Goal: Information Seeking & Learning: Learn about a topic

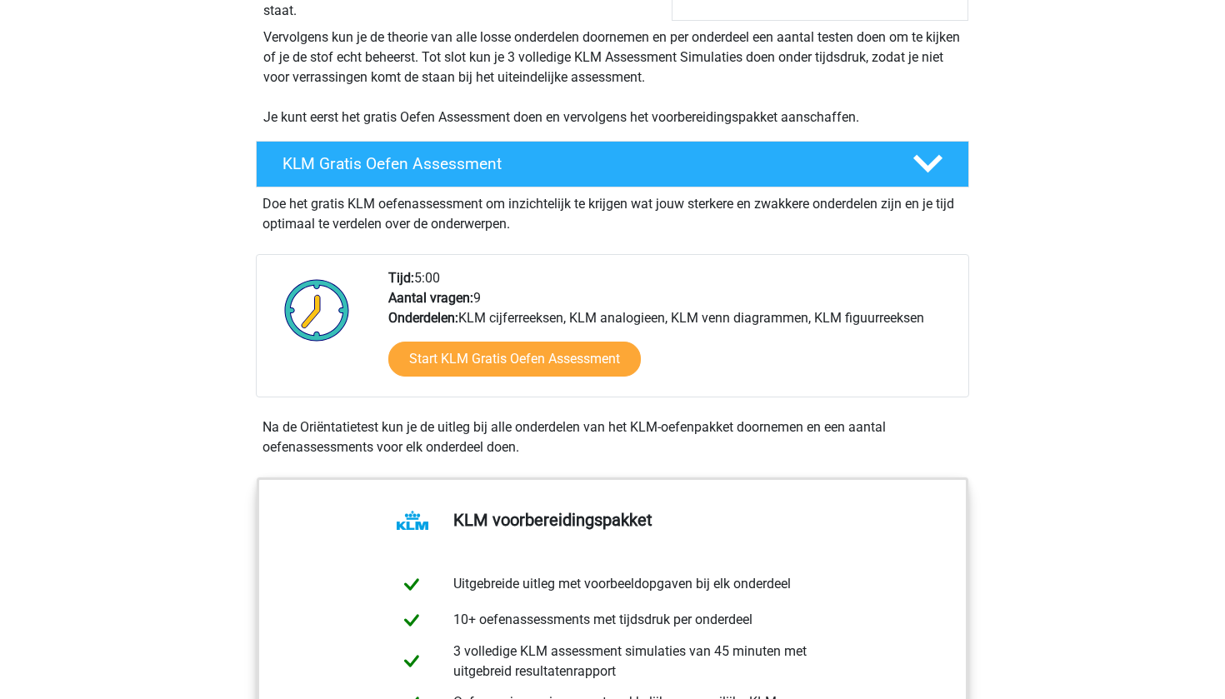
scroll to position [308, 0]
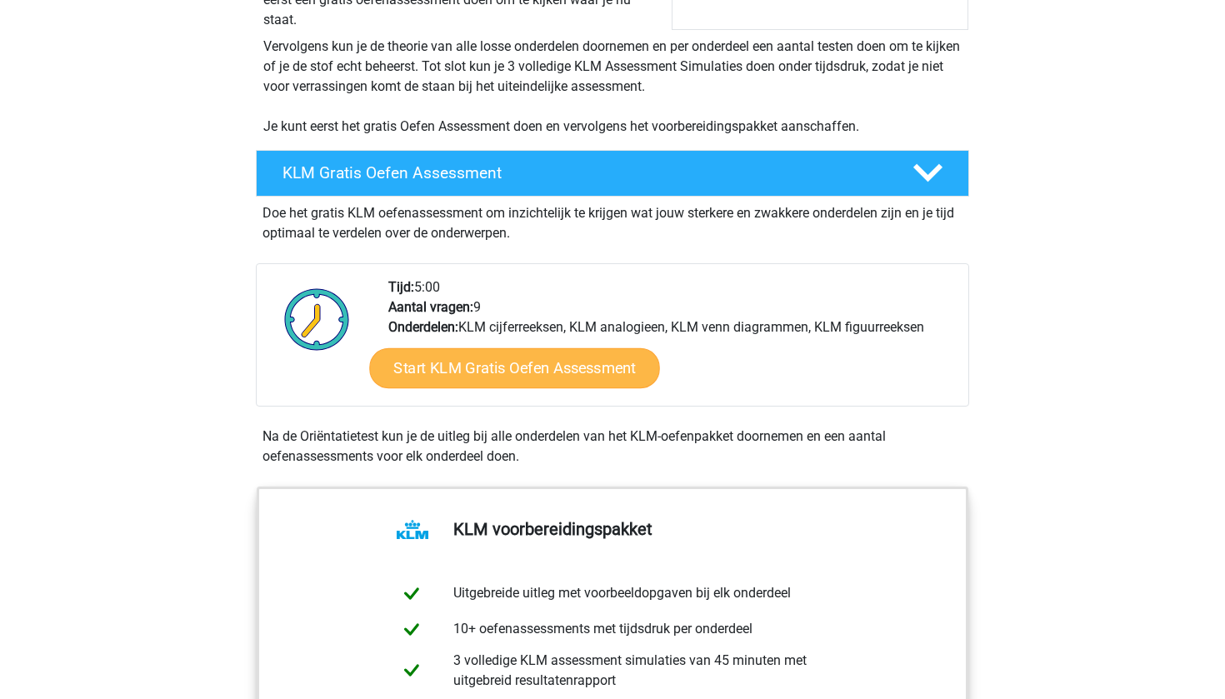
click at [465, 365] on link "Start KLM Gratis Oefen Assessment" at bounding box center [514, 367] width 290 height 40
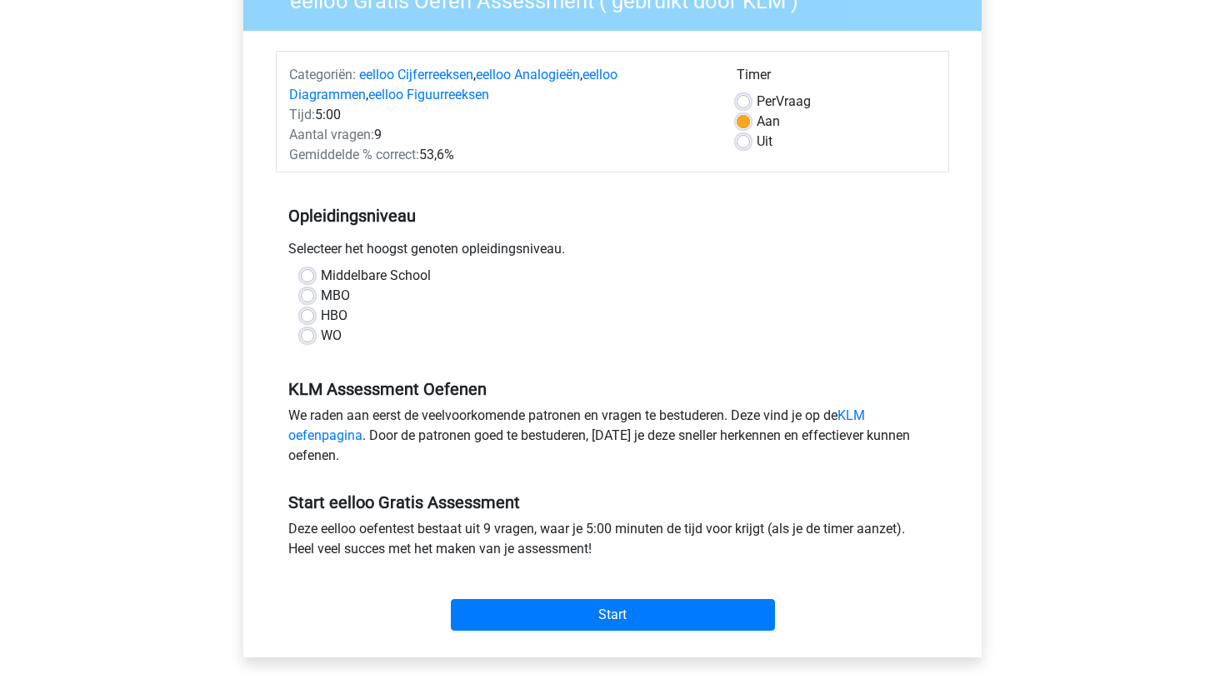
scroll to position [168, 0]
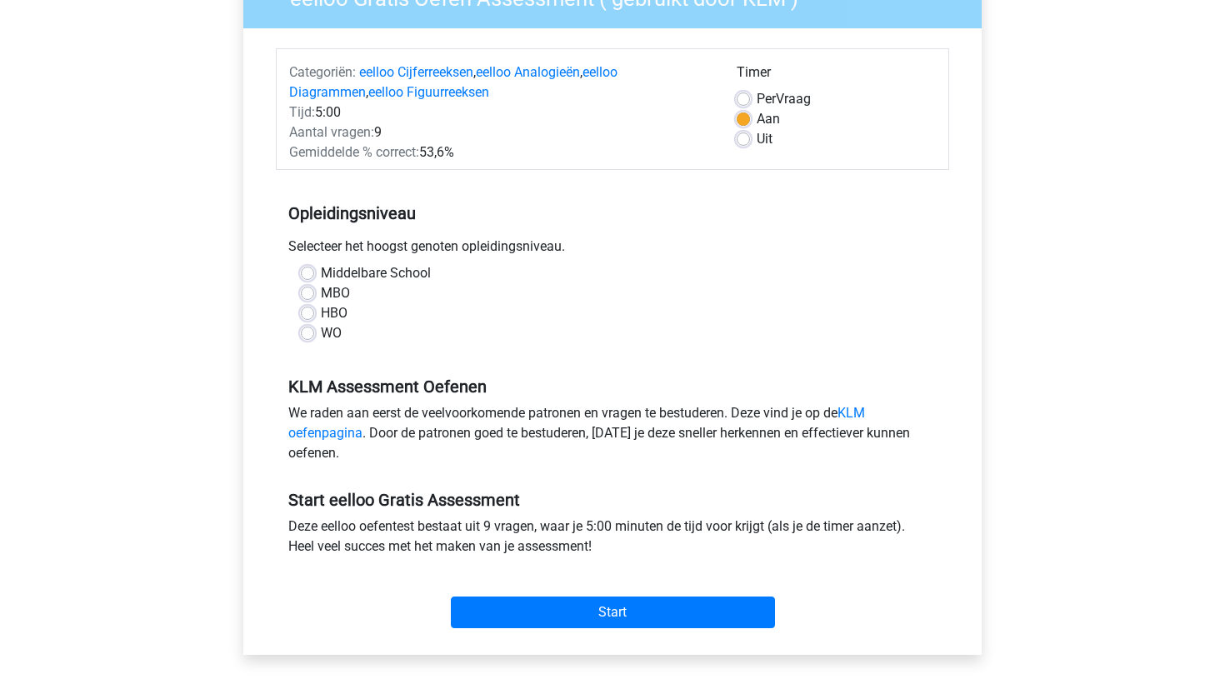
click at [321, 308] on label "HBO" at bounding box center [334, 313] width 27 height 20
click at [307, 308] on input "HBO" at bounding box center [307, 311] width 13 height 17
radio input "true"
click at [321, 291] on label "MBO" at bounding box center [335, 293] width 29 height 20
click at [311, 291] on input "MBO" at bounding box center [307, 291] width 13 height 17
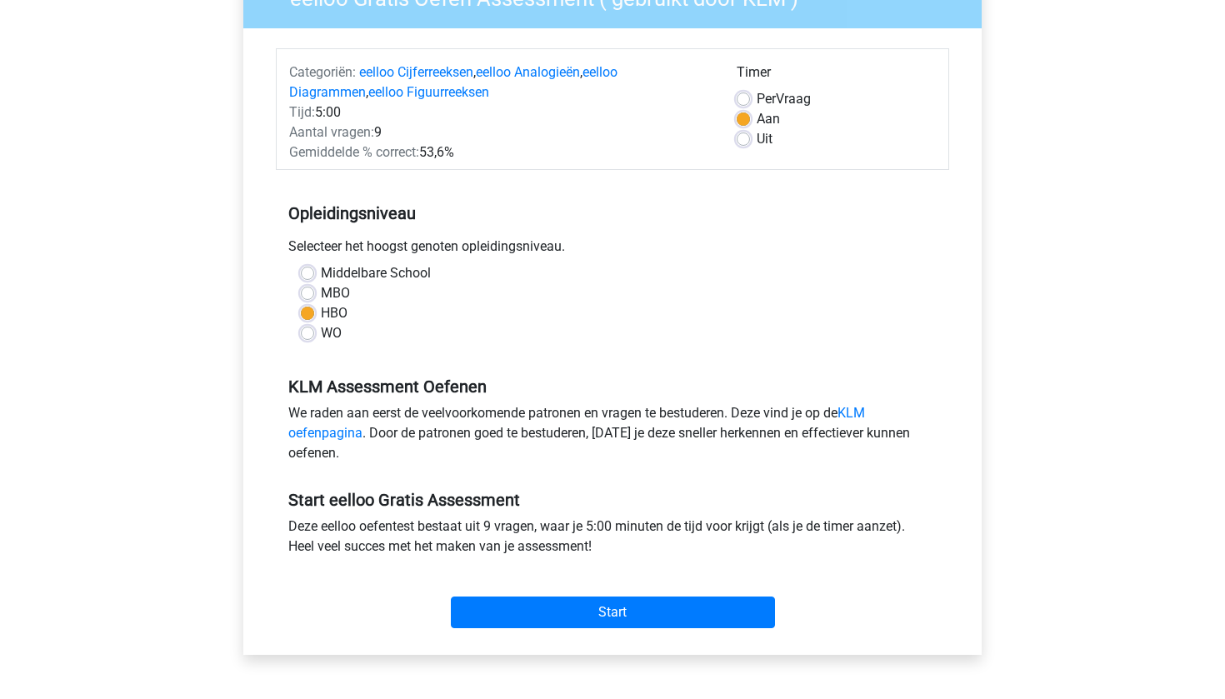
radio input "true"
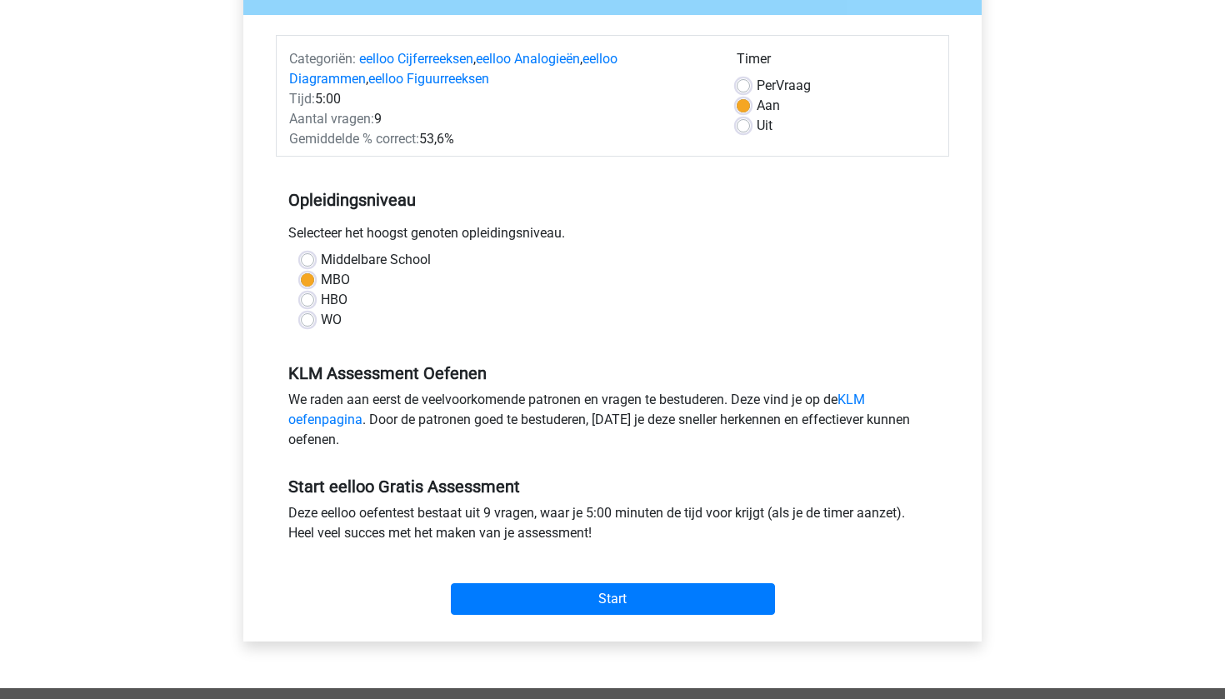
scroll to position [190, 0]
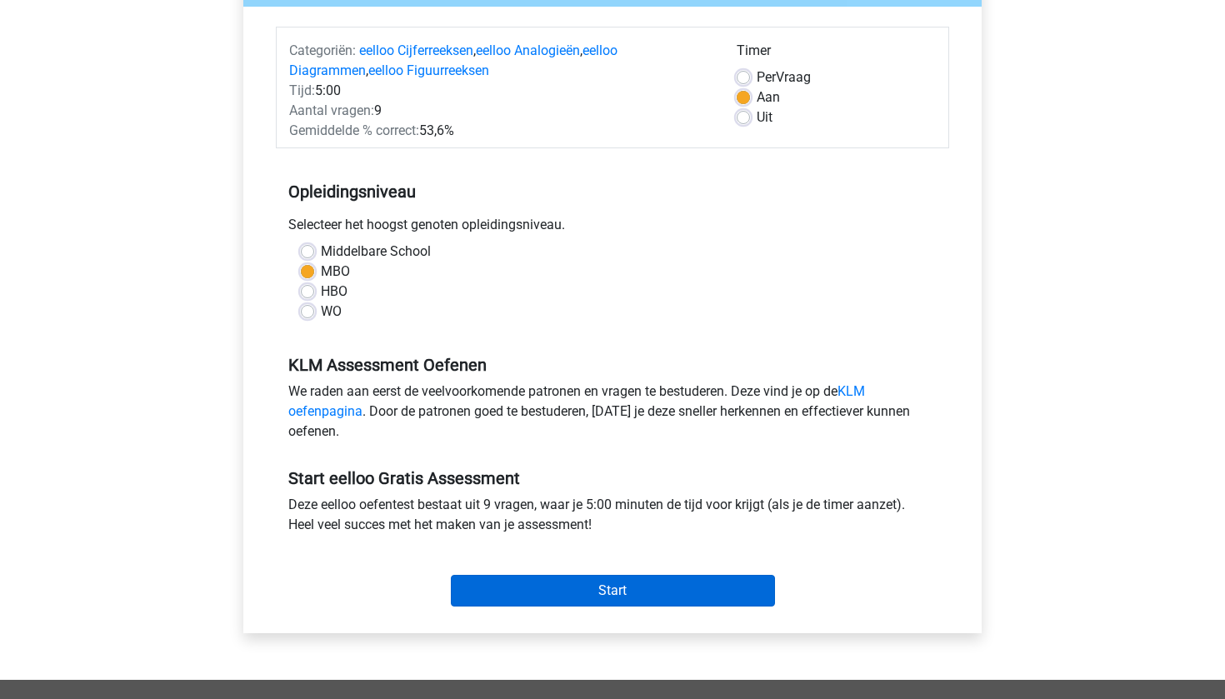
click at [574, 584] on input "Start" at bounding box center [613, 591] width 324 height 32
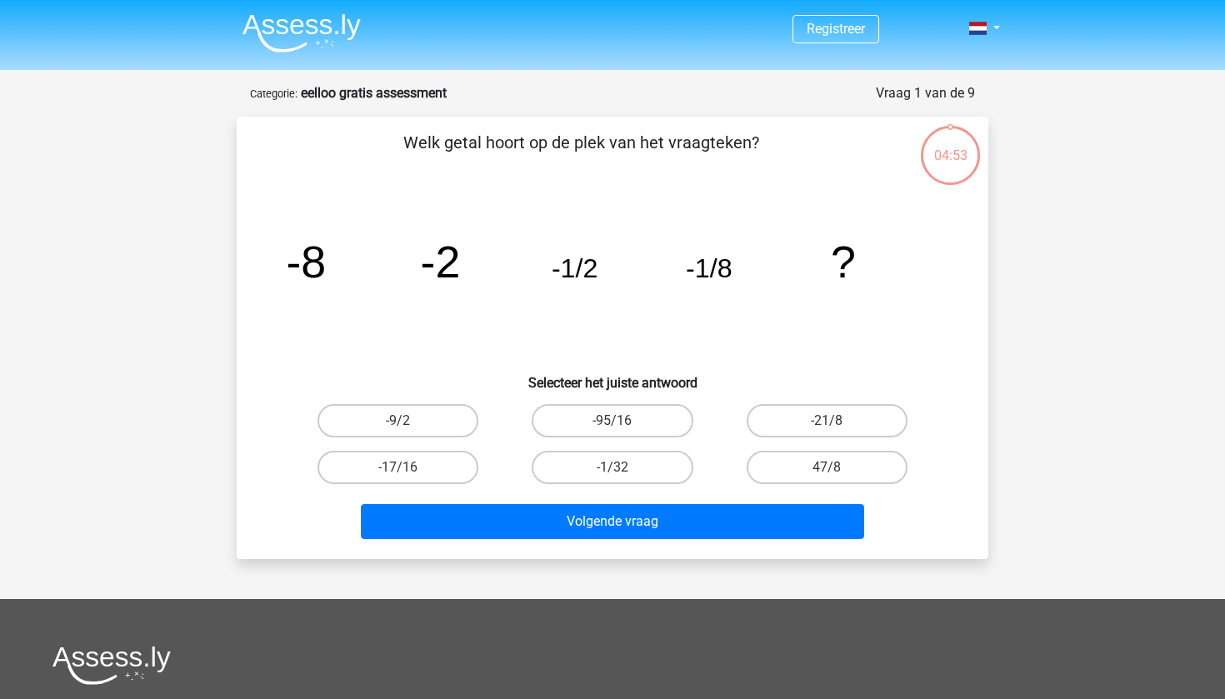
click at [318, 263] on tspan "-8" at bounding box center [306, 262] width 40 height 50
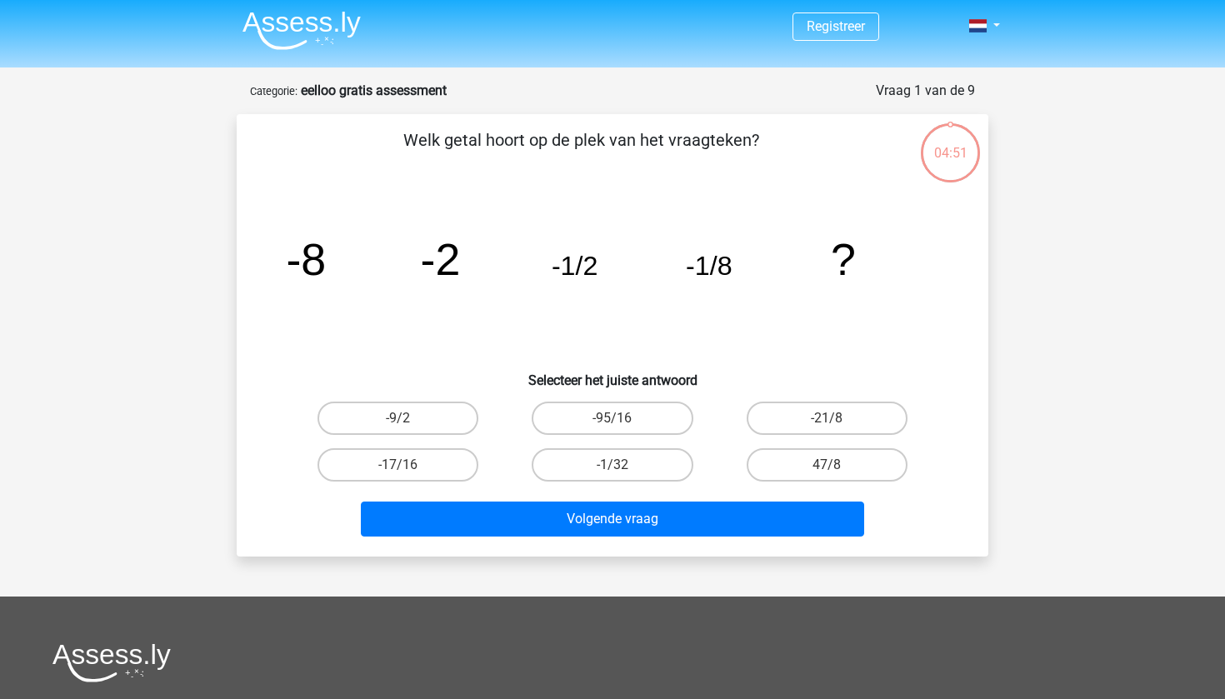
scroll to position [1, 0]
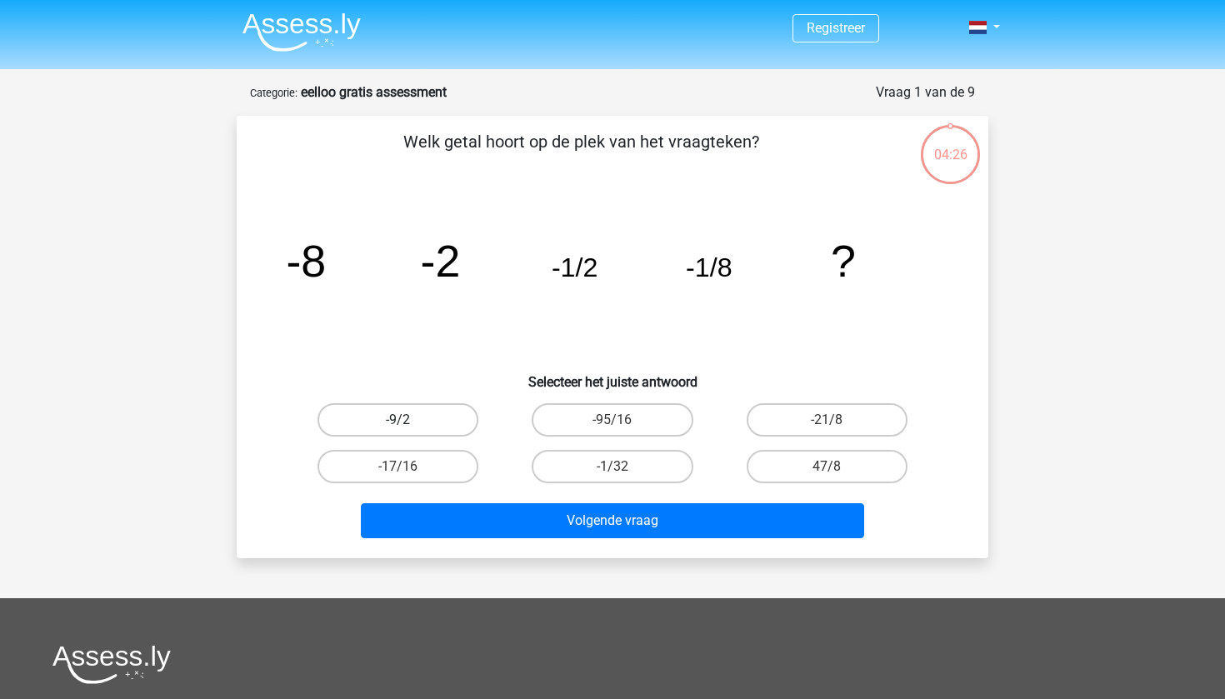
click at [416, 422] on label "-9/2" at bounding box center [397, 419] width 161 height 33
click at [409, 422] on input "-9/2" at bounding box center [403, 425] width 11 height 11
radio input "true"
click at [404, 462] on label "-17/16" at bounding box center [397, 466] width 161 height 33
click at [404, 467] on input "-17/16" at bounding box center [403, 472] width 11 height 11
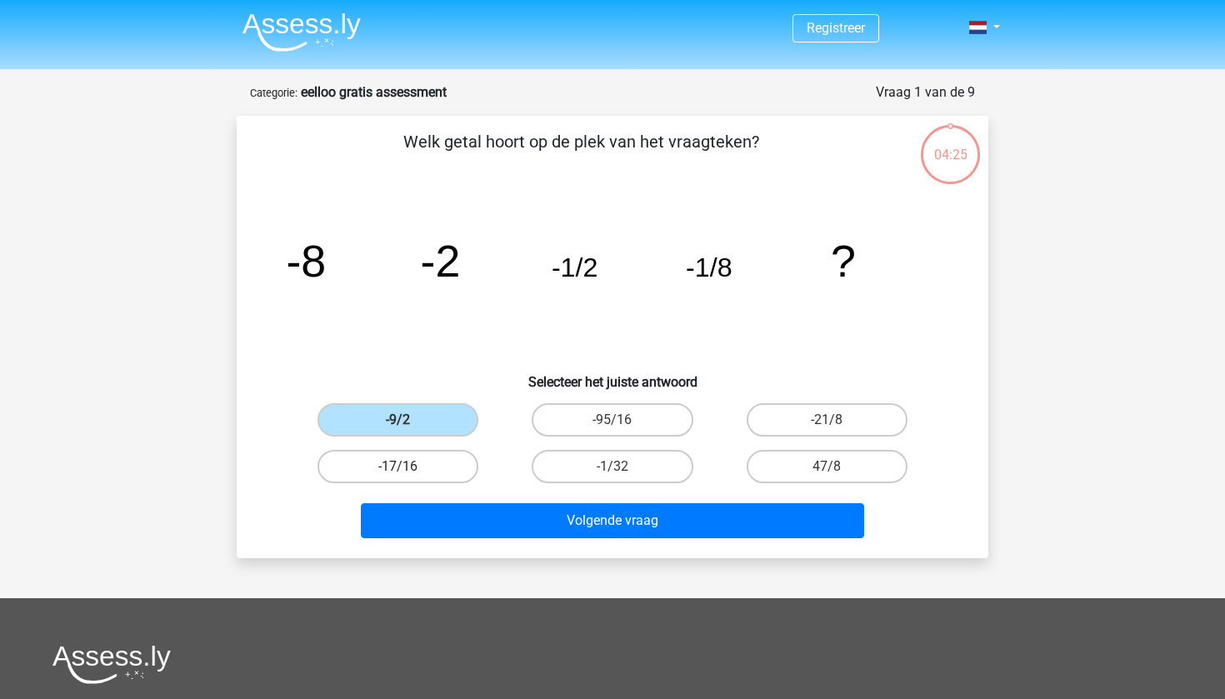
radio input "true"
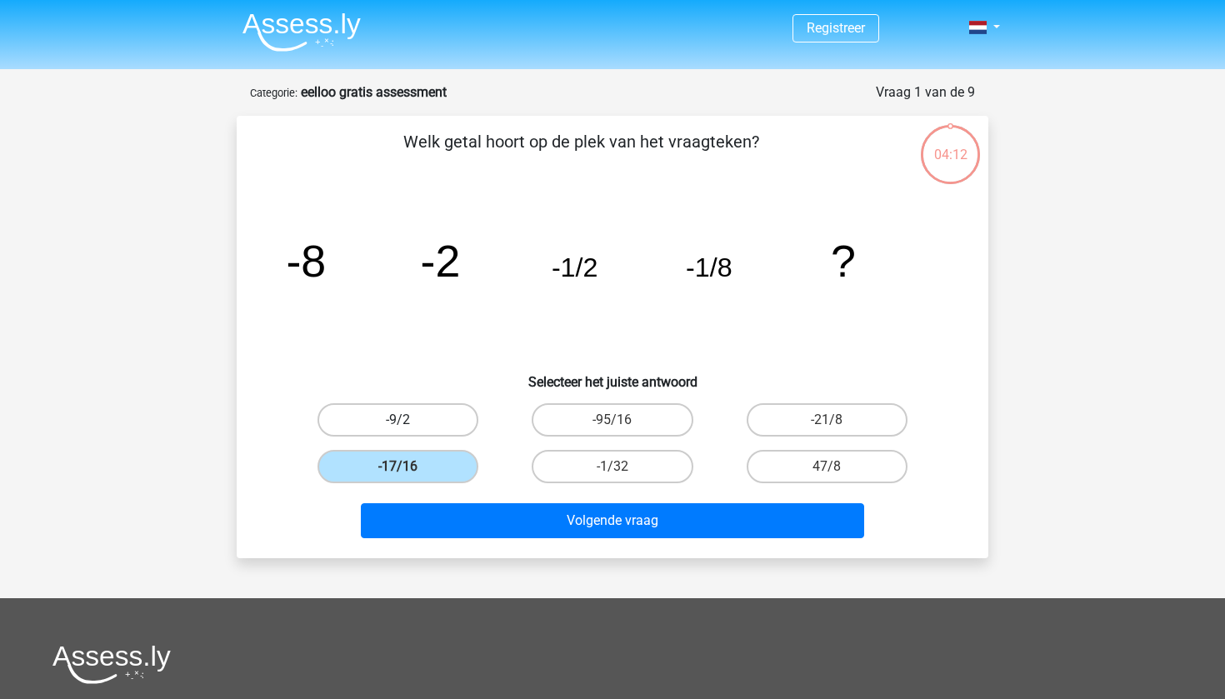
click at [367, 425] on label "-9/2" at bounding box center [397, 419] width 161 height 33
click at [398, 425] on input "-9/2" at bounding box center [403, 425] width 11 height 11
radio input "true"
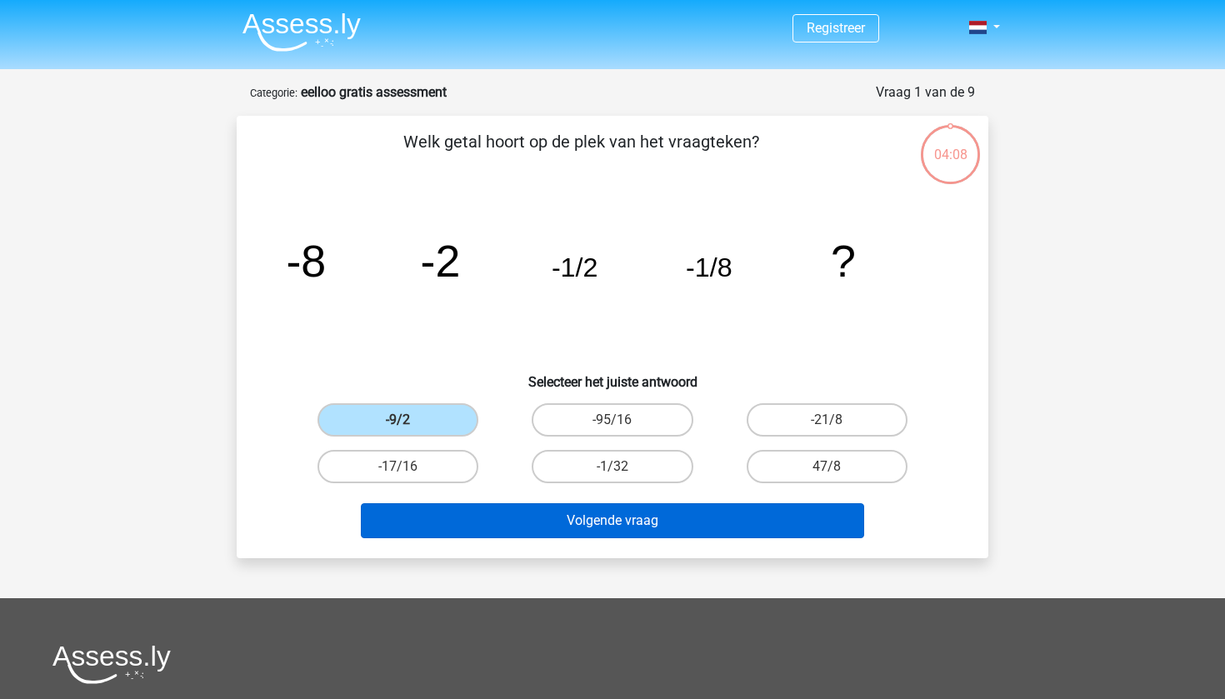
click at [465, 526] on button "Volgende vraag" at bounding box center [613, 520] width 504 height 35
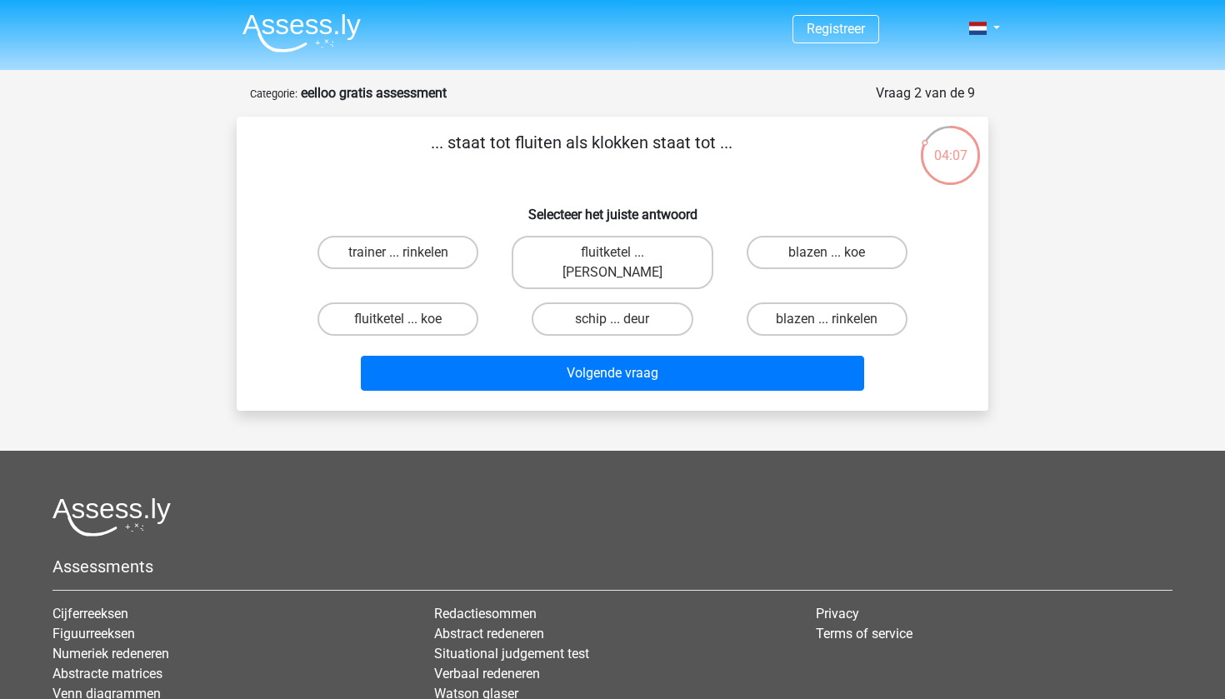
scroll to position [0, 0]
click at [577, 255] on label "fluitketel ... luiden" at bounding box center [612, 262] width 201 height 53
click at [612, 255] on input "fluitketel ... luiden" at bounding box center [617, 257] width 11 height 11
radio input "true"
click at [403, 252] on input "trainer ... rinkelen" at bounding box center [403, 257] width 11 height 11
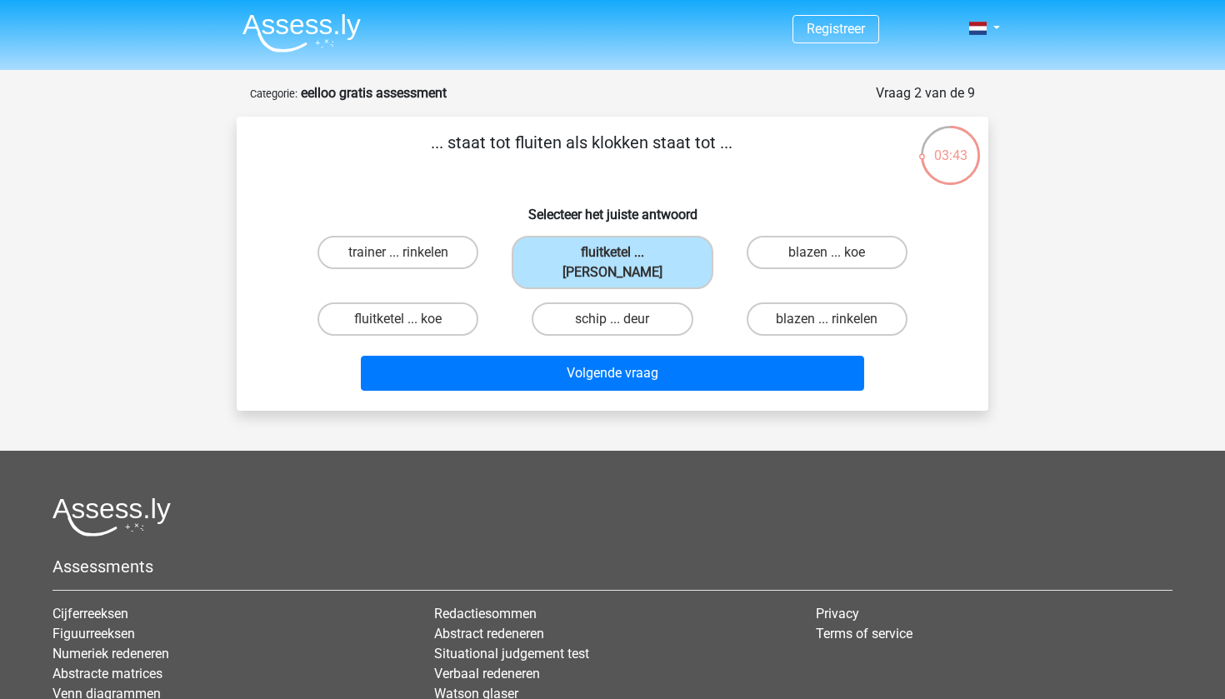
radio input "true"
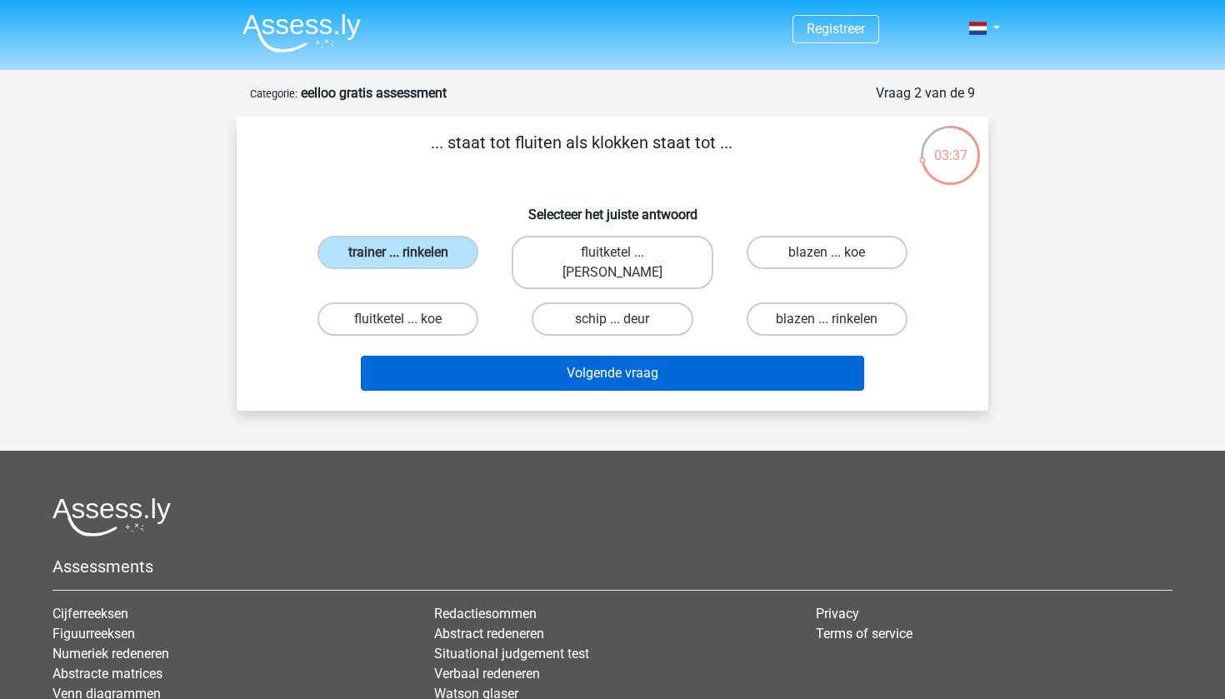
click at [676, 356] on button "Volgende vraag" at bounding box center [613, 373] width 504 height 35
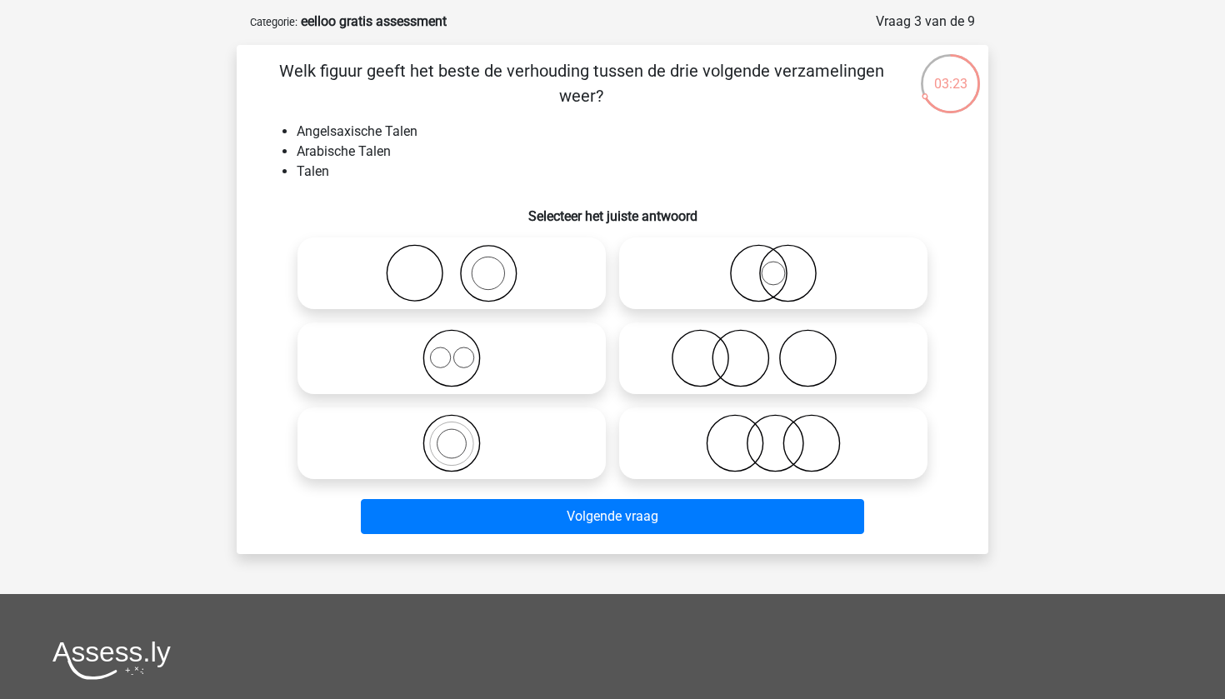
scroll to position [37, 0]
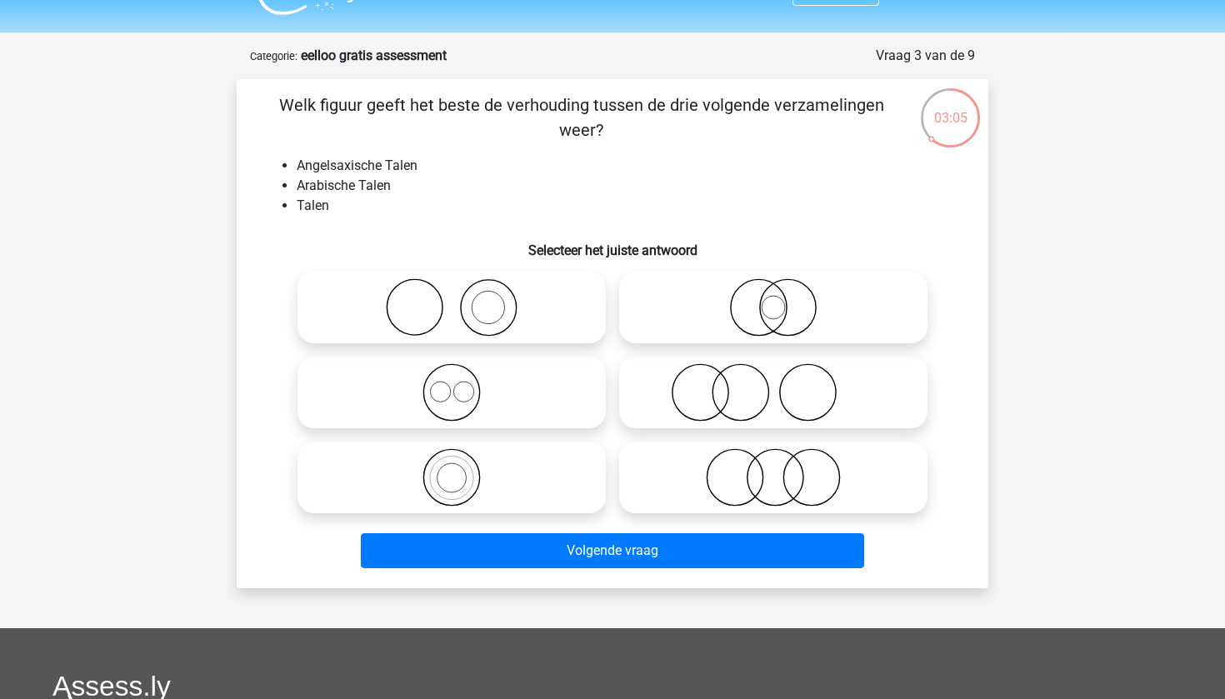
click at [458, 394] on icon at bounding box center [451, 392] width 295 height 58
click at [458, 384] on input "radio" at bounding box center [457, 378] width 11 height 11
radio input "true"
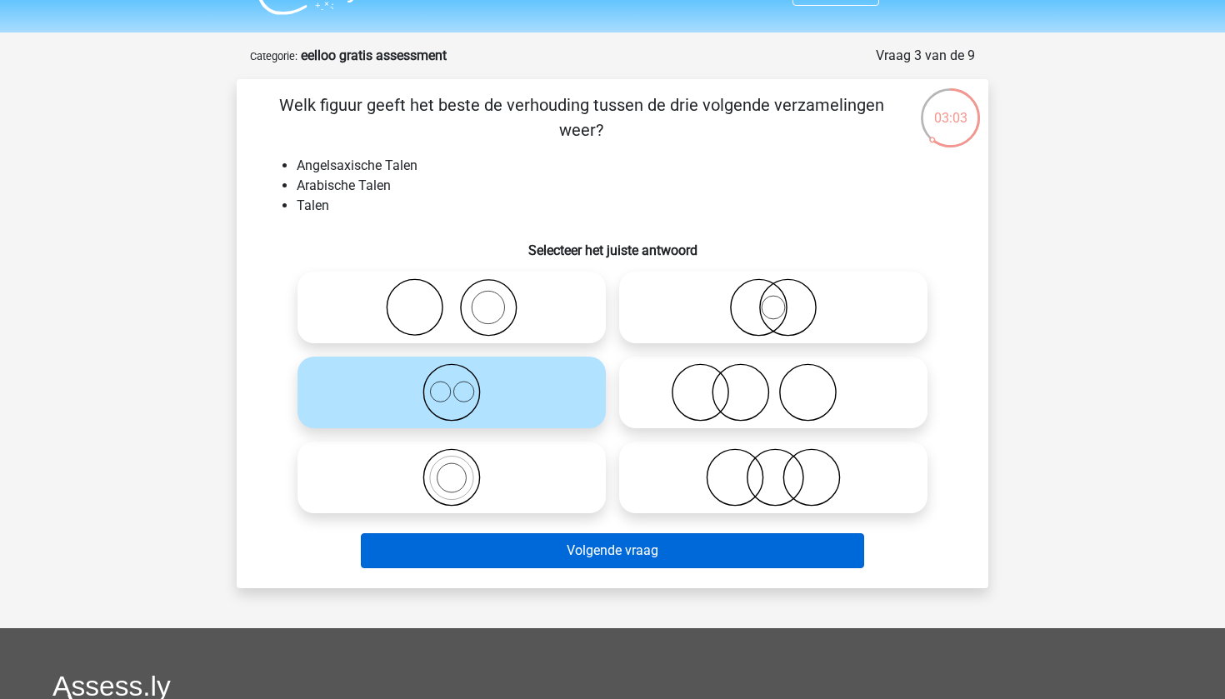
click at [502, 559] on button "Volgende vraag" at bounding box center [613, 550] width 504 height 35
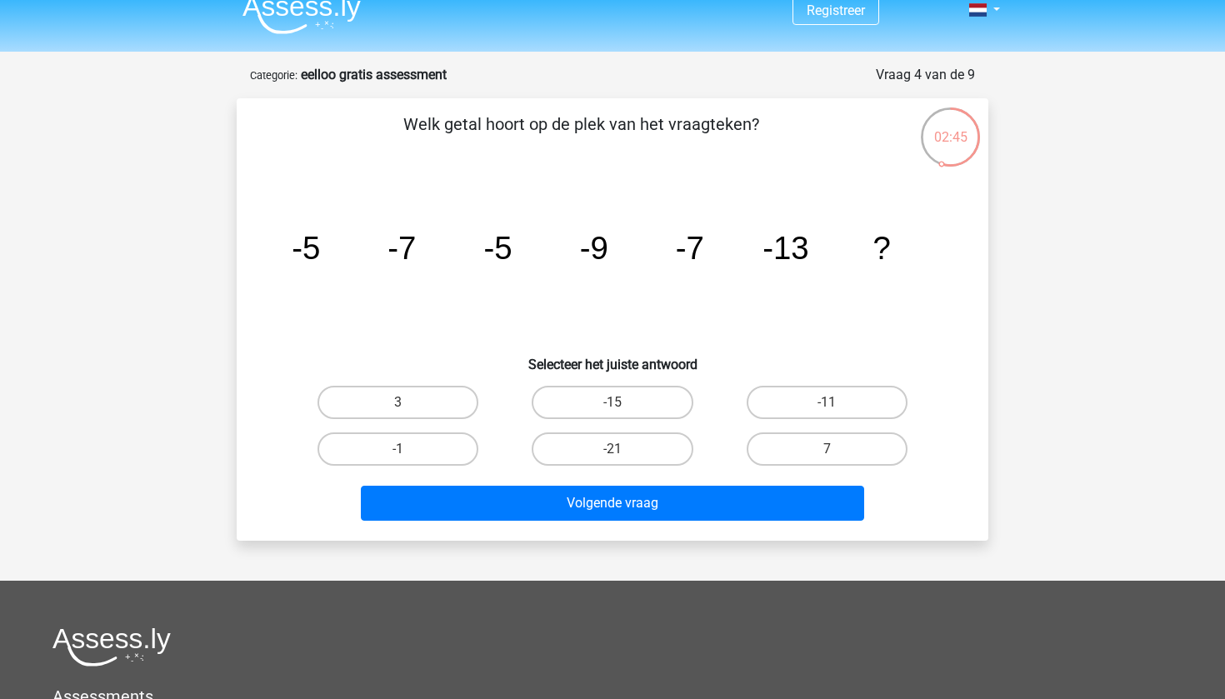
scroll to position [21, 0]
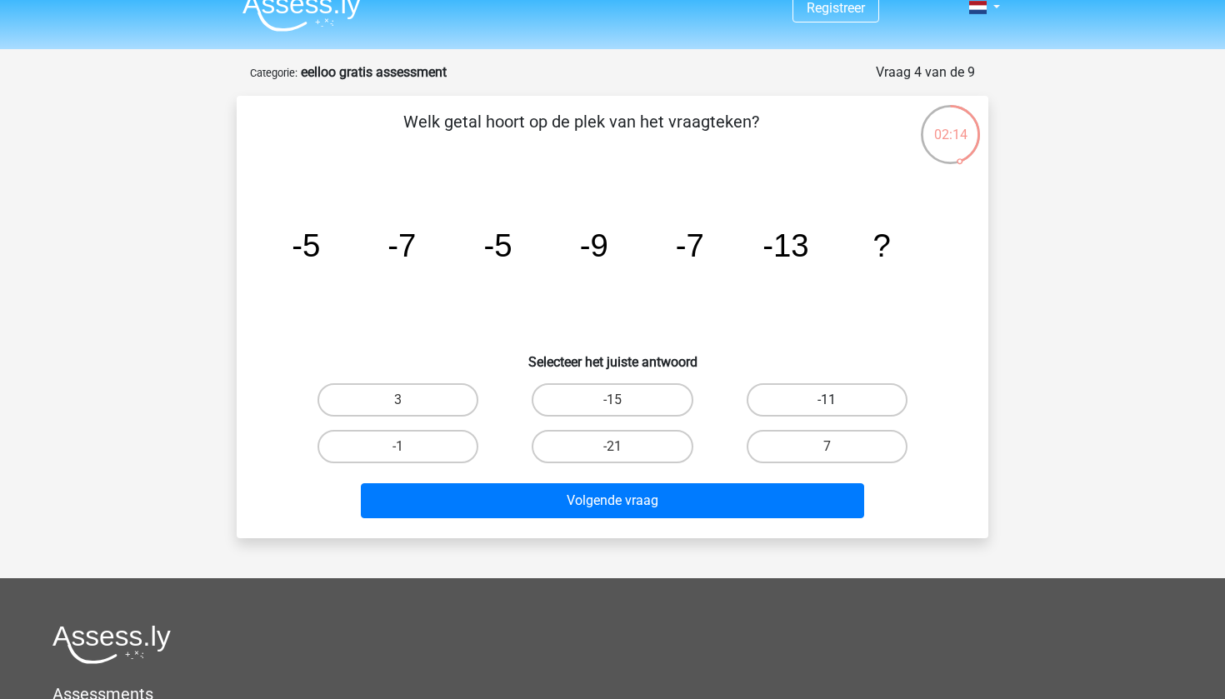
click at [813, 407] on label "-11" at bounding box center [826, 399] width 161 height 33
click at [826, 407] on input "-11" at bounding box center [831, 405] width 11 height 11
radio input "true"
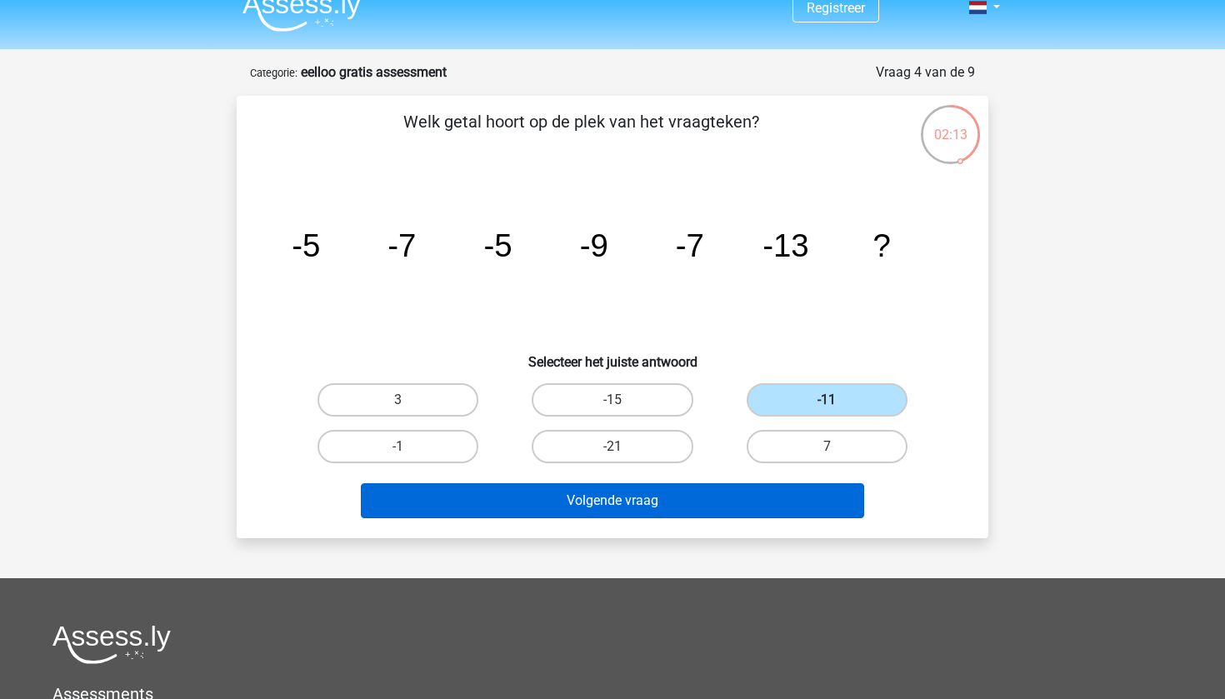
click at [740, 503] on button "Volgende vraag" at bounding box center [613, 500] width 504 height 35
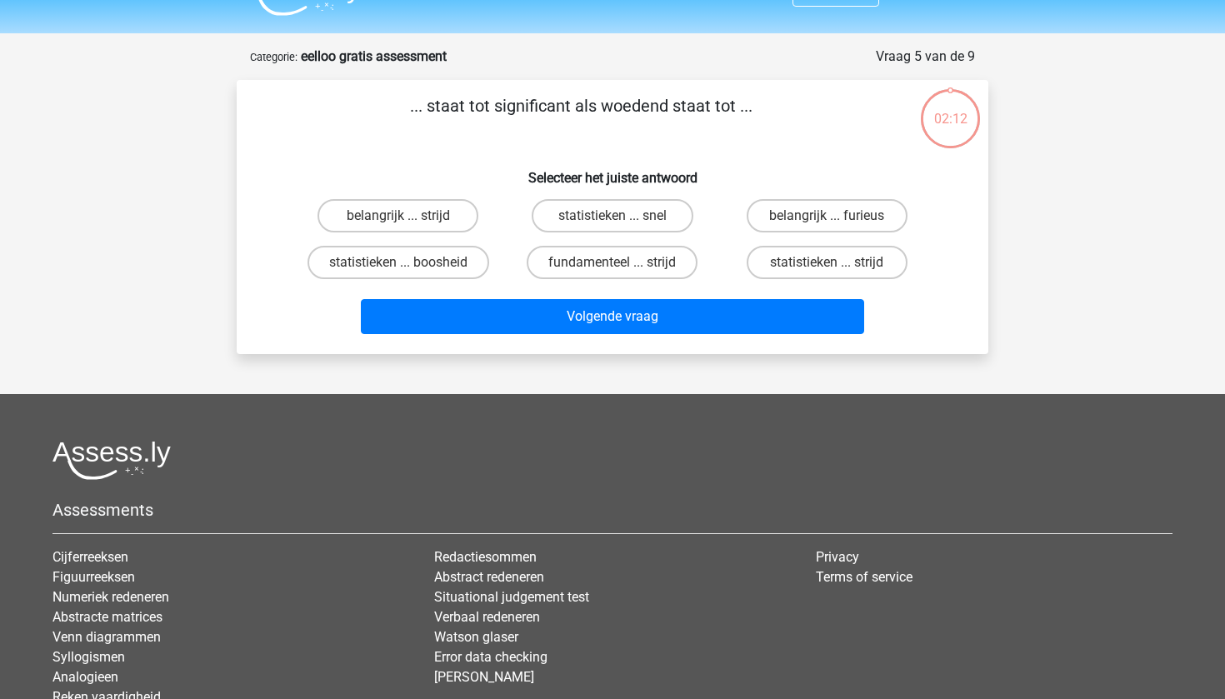
scroll to position [27, 0]
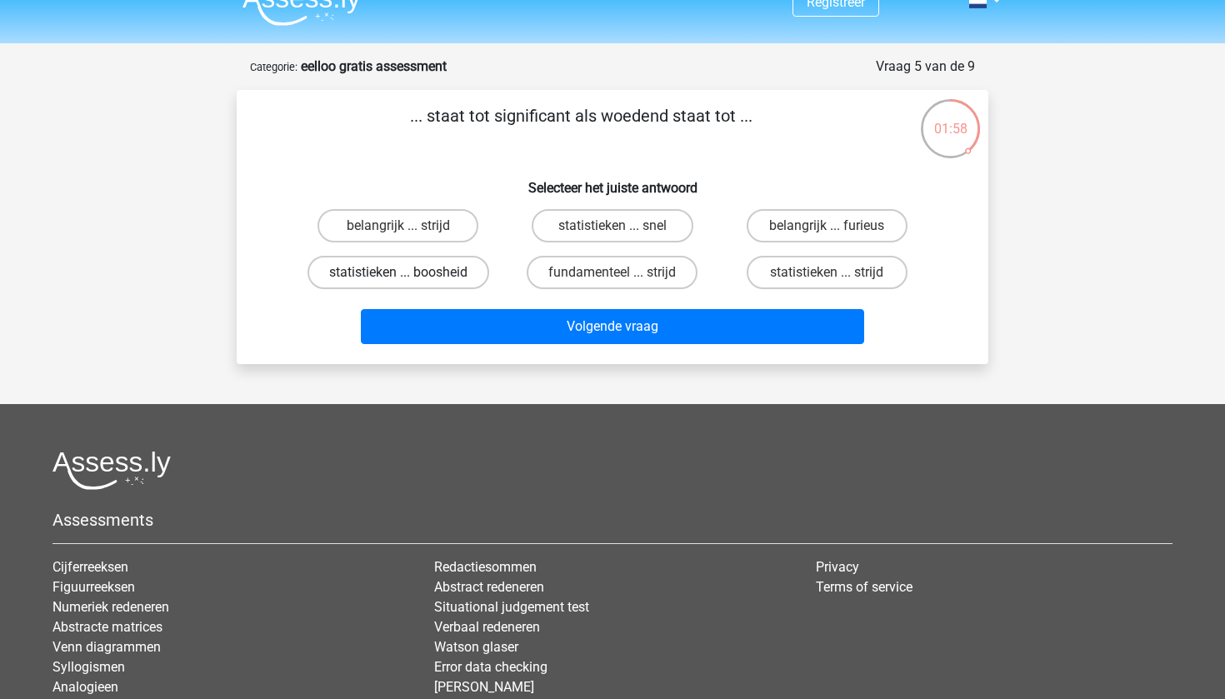
click at [407, 270] on label "statistieken ... boosheid" at bounding box center [398, 272] width 182 height 33
click at [407, 272] on input "statistieken ... boosheid" at bounding box center [403, 277] width 11 height 11
radio input "true"
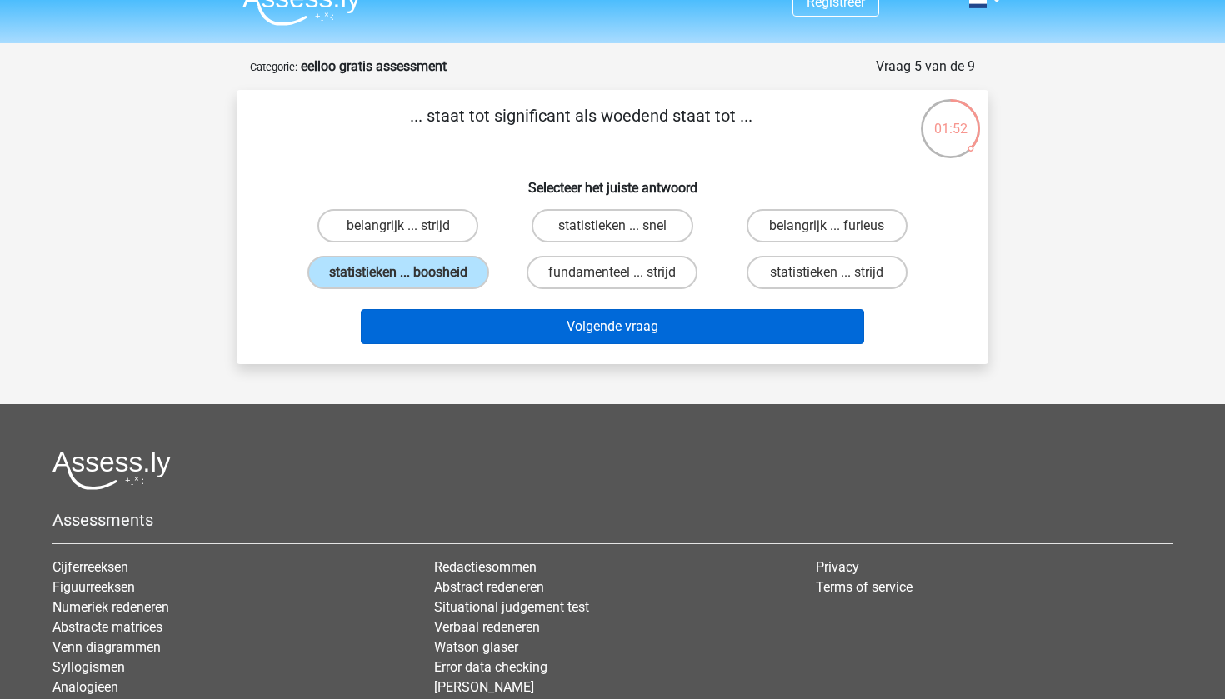
click at [519, 320] on button "Volgende vraag" at bounding box center [613, 326] width 504 height 35
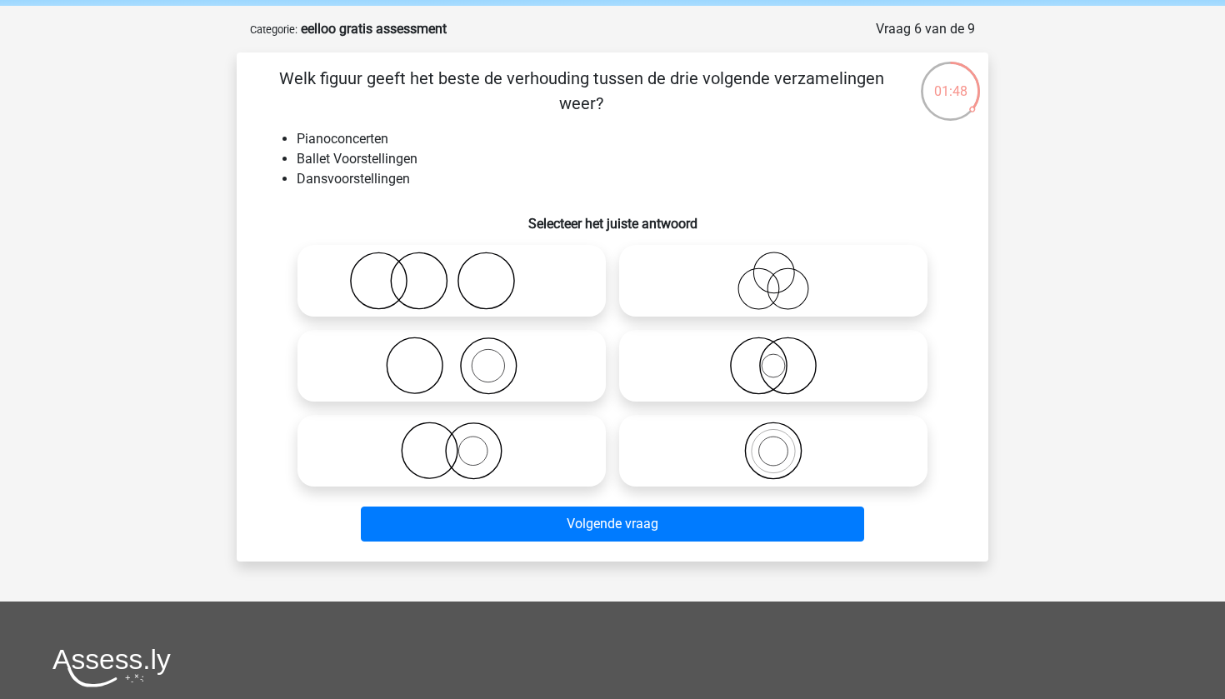
scroll to position [64, 0]
click at [757, 296] on icon at bounding box center [773, 281] width 295 height 58
click at [773, 272] on input "radio" at bounding box center [778, 267] width 11 height 11
radio input "true"
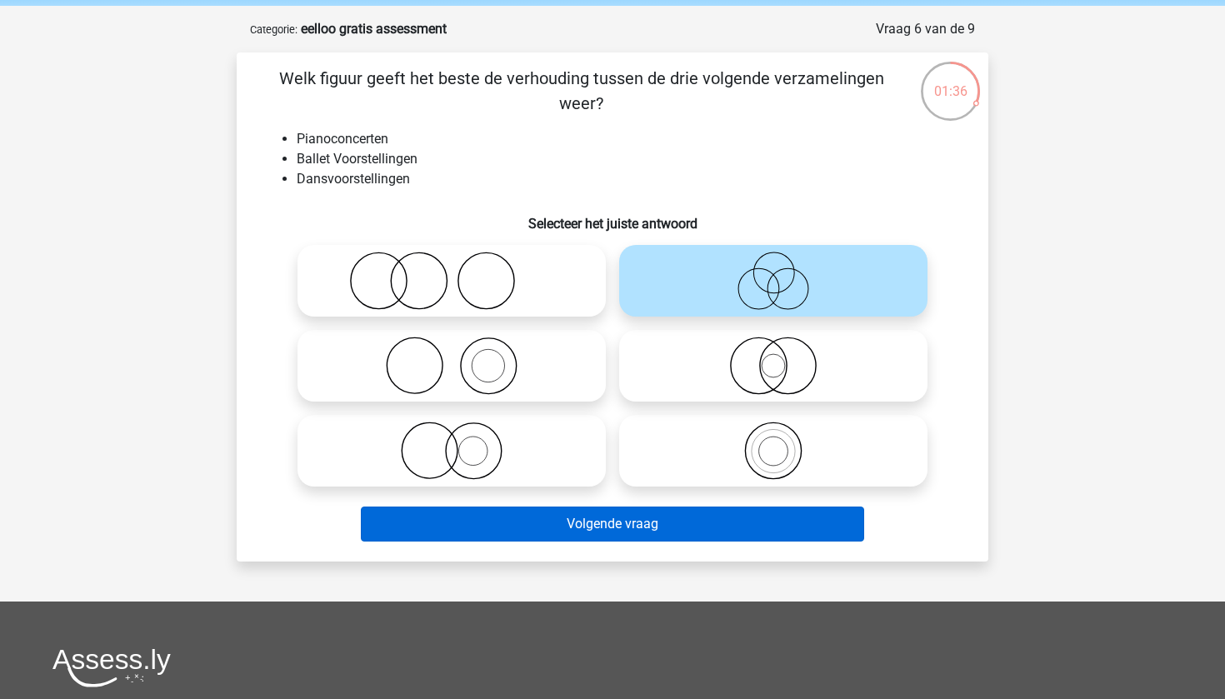
click at [675, 525] on button "Volgende vraag" at bounding box center [613, 524] width 504 height 35
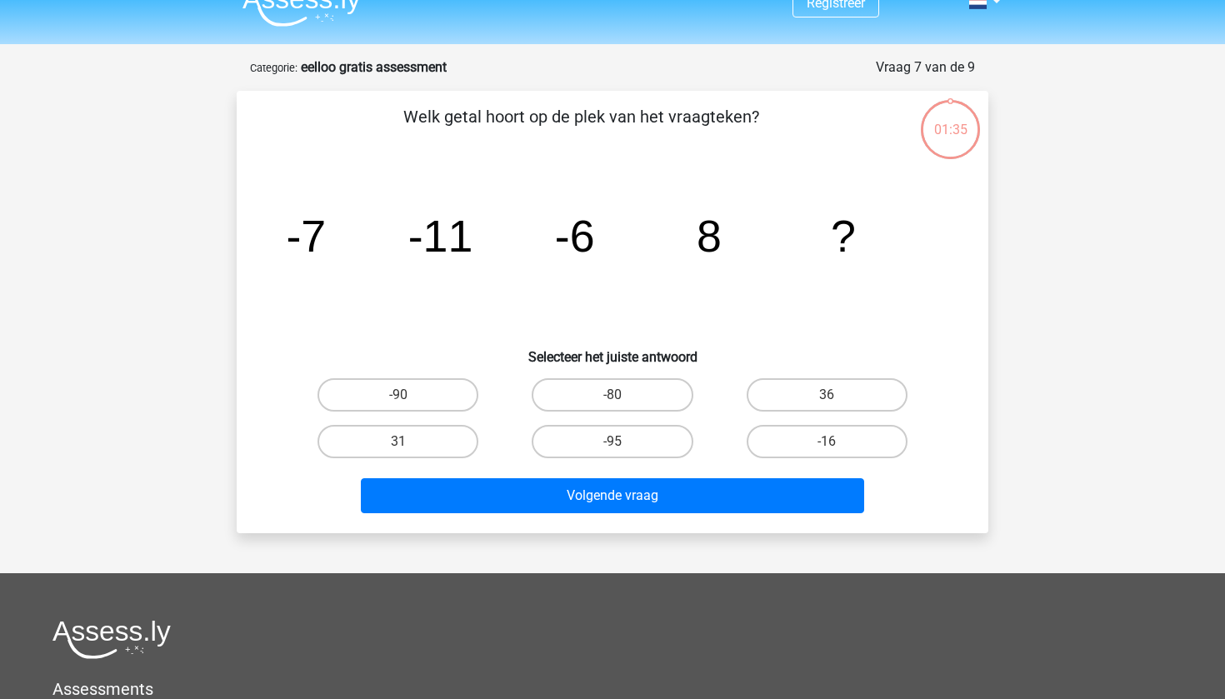
scroll to position [2, 0]
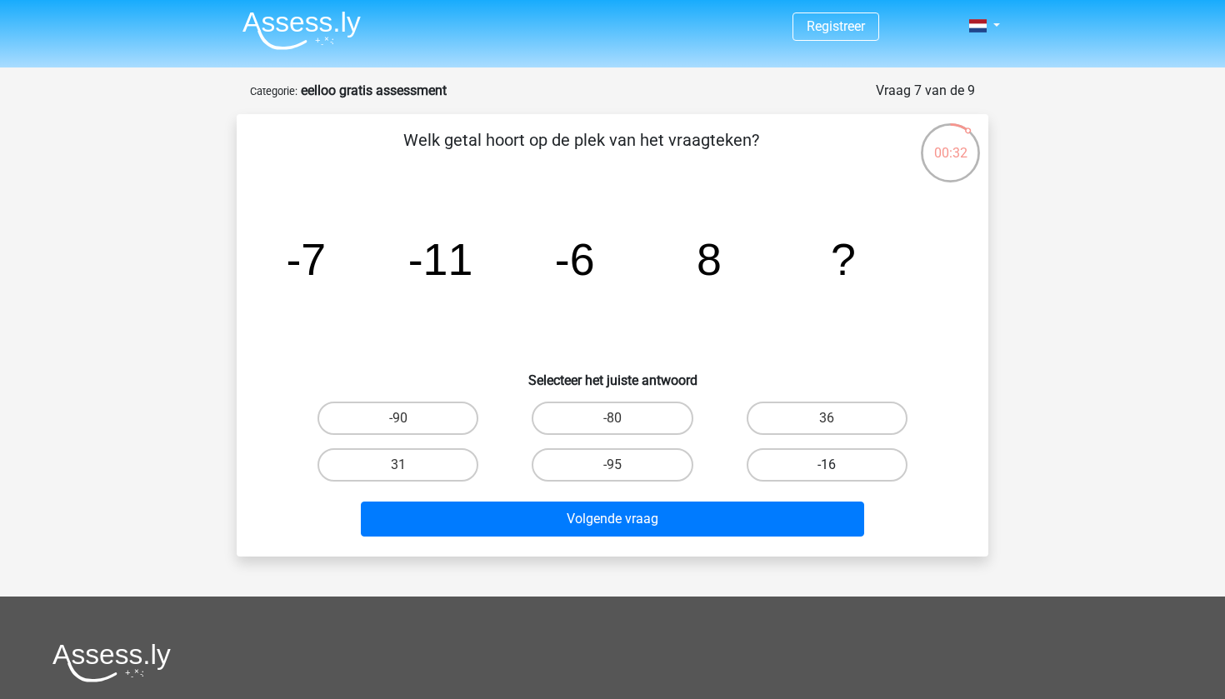
click at [776, 472] on label "-16" at bounding box center [826, 464] width 161 height 33
click at [826, 472] on input "-16" at bounding box center [831, 470] width 11 height 11
radio input "true"
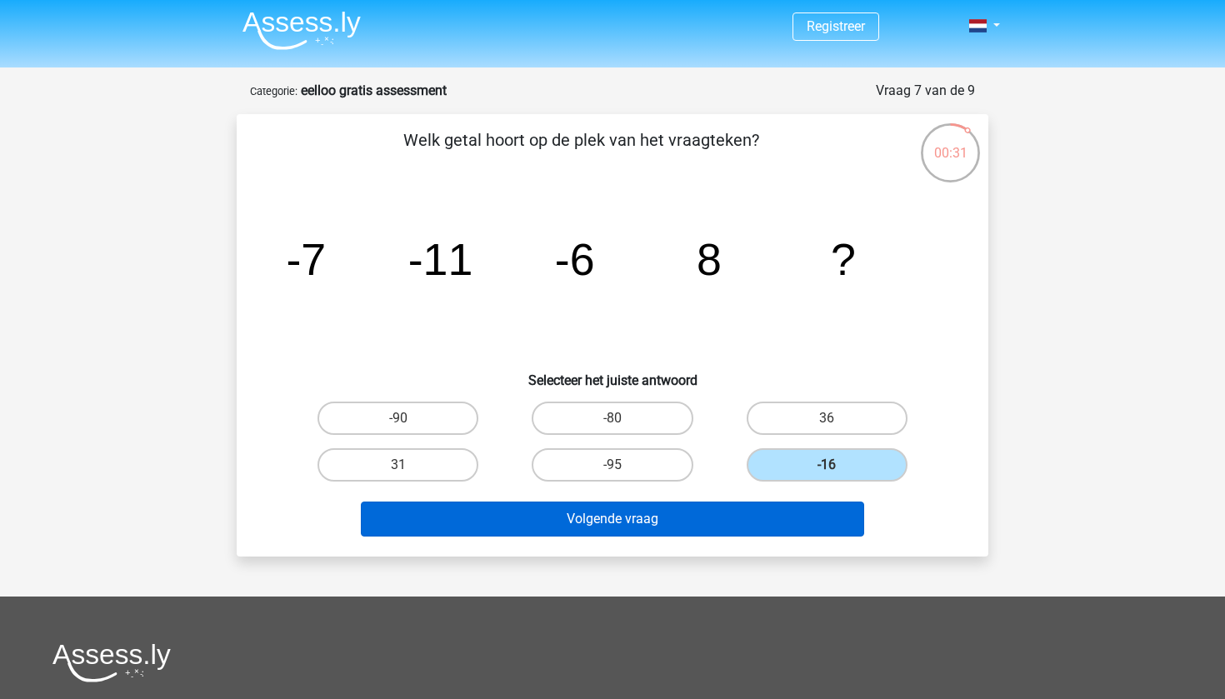
click at [706, 512] on button "Volgende vraag" at bounding box center [613, 519] width 504 height 35
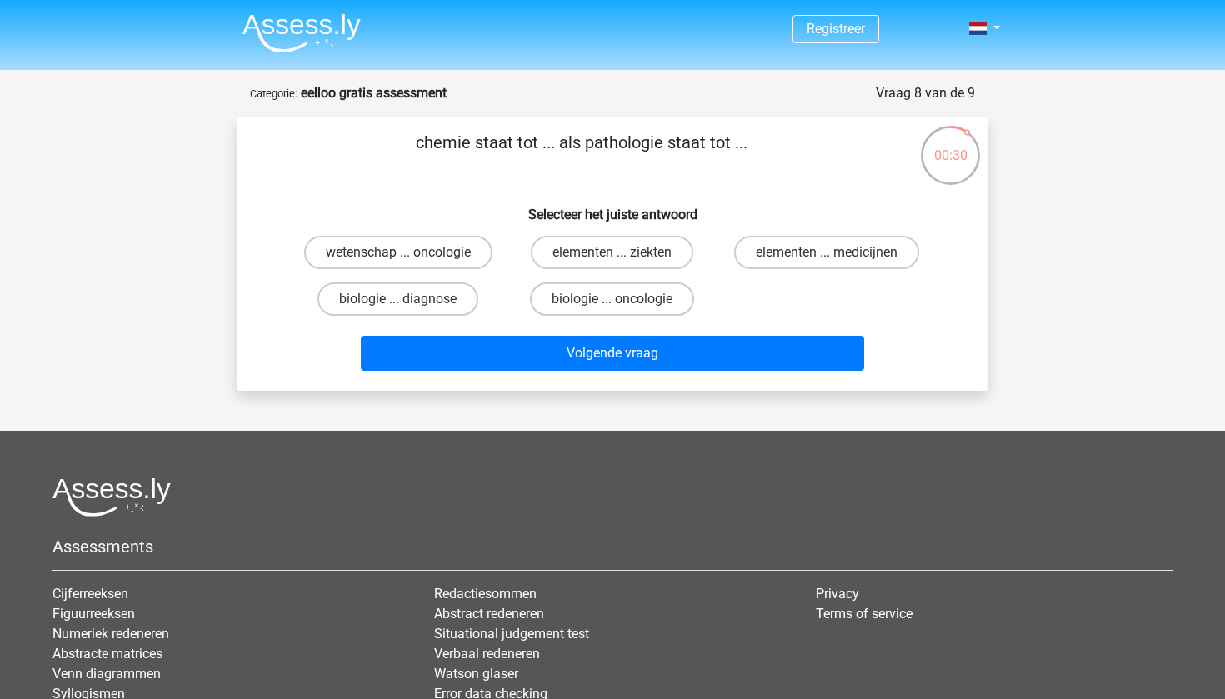
scroll to position [0, 0]
click at [427, 251] on label "wetenschap ... oncologie" at bounding box center [398, 252] width 188 height 33
click at [409, 252] on input "wetenschap ... oncologie" at bounding box center [403, 257] width 11 height 11
radio input "true"
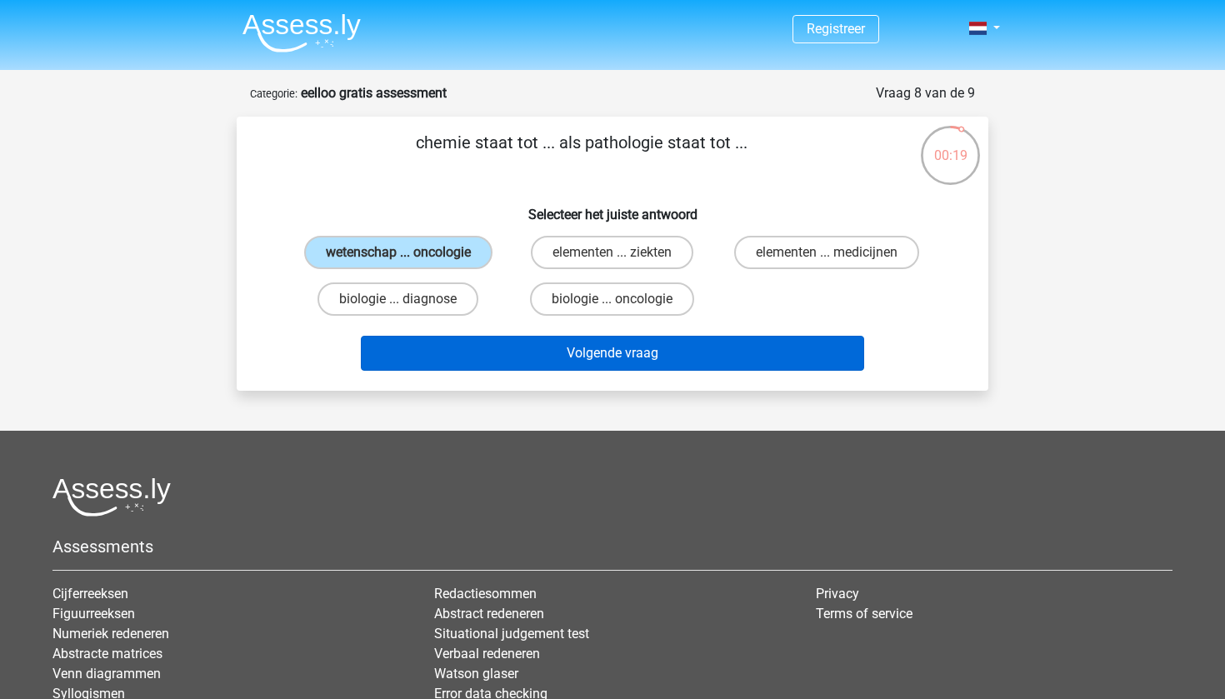
click at [430, 358] on button "Volgende vraag" at bounding box center [613, 353] width 504 height 35
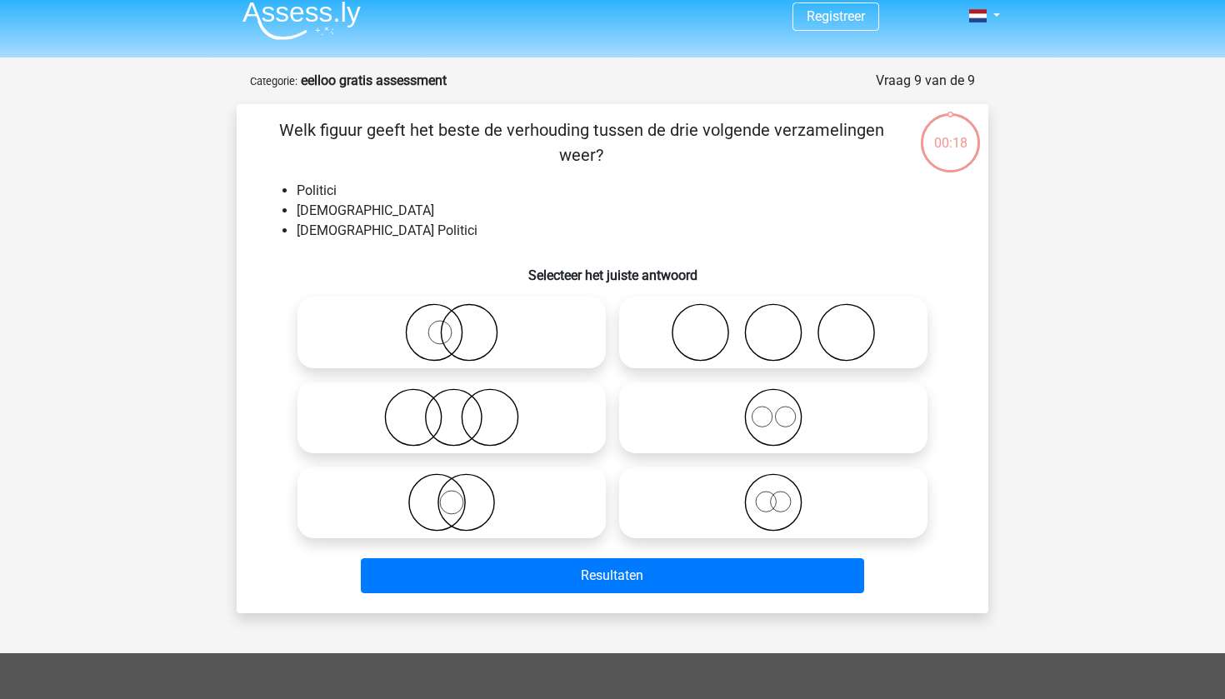
scroll to position [12, 0]
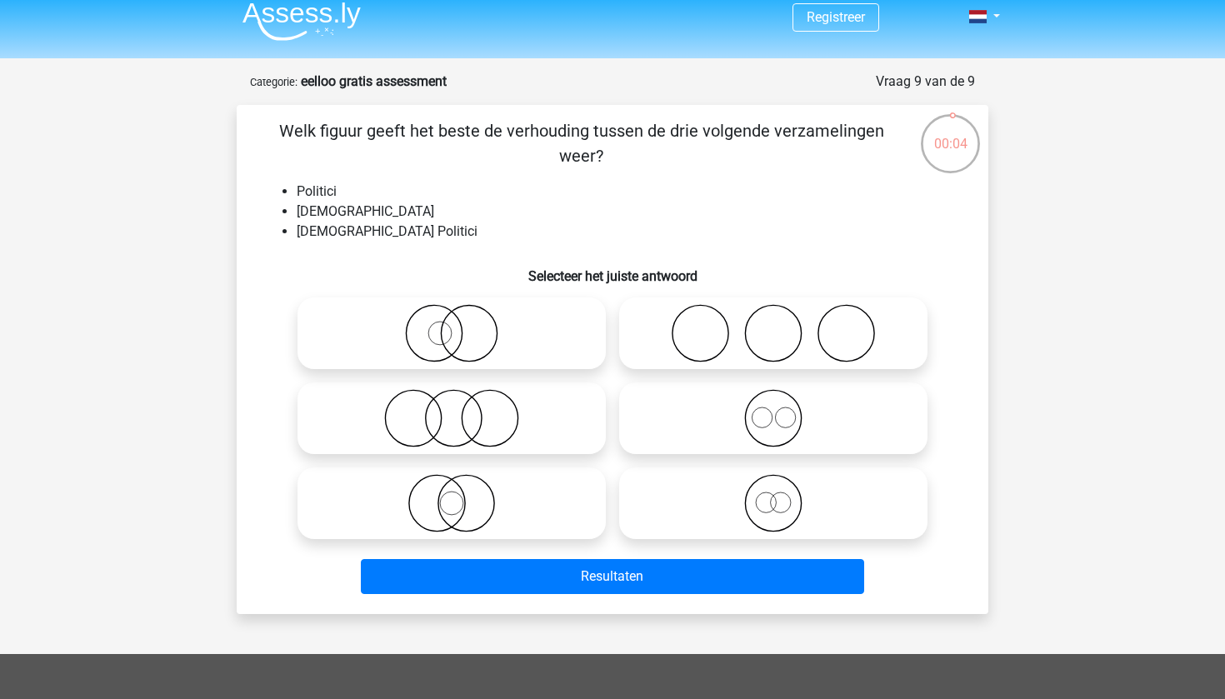
click at [422, 335] on icon at bounding box center [451, 333] width 295 height 58
click at [452, 325] on input "radio" at bounding box center [457, 319] width 11 height 11
radio input "true"
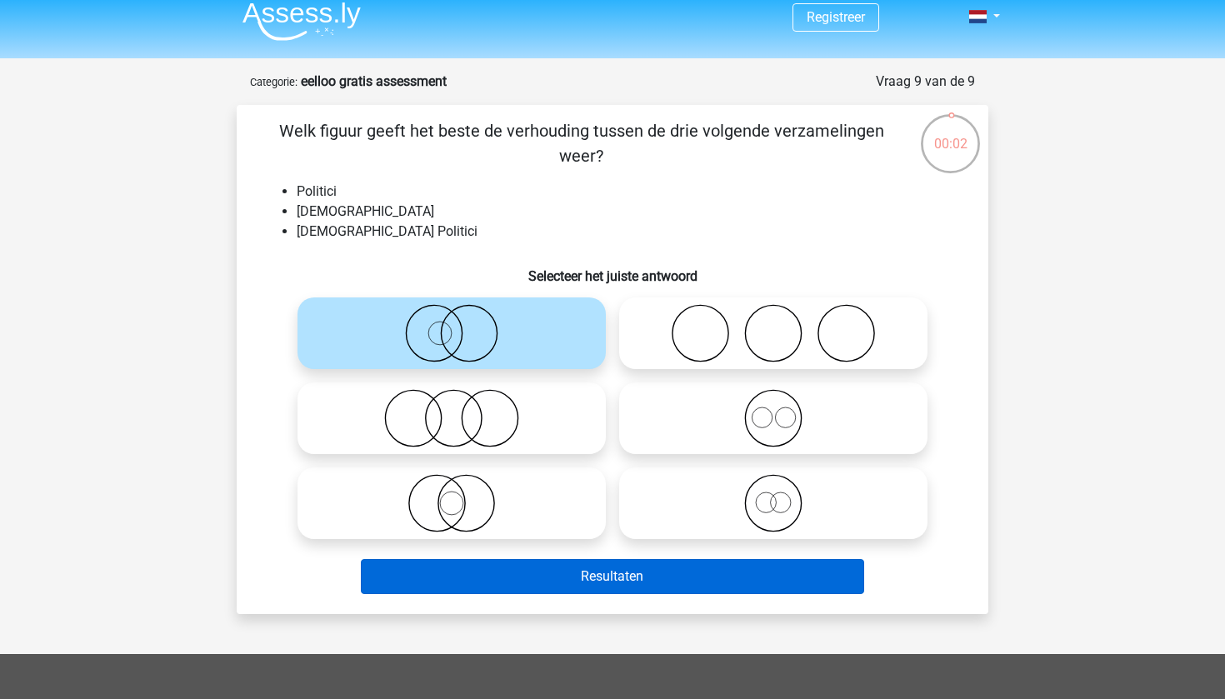
click at [507, 573] on button "Resultaten" at bounding box center [613, 576] width 504 height 35
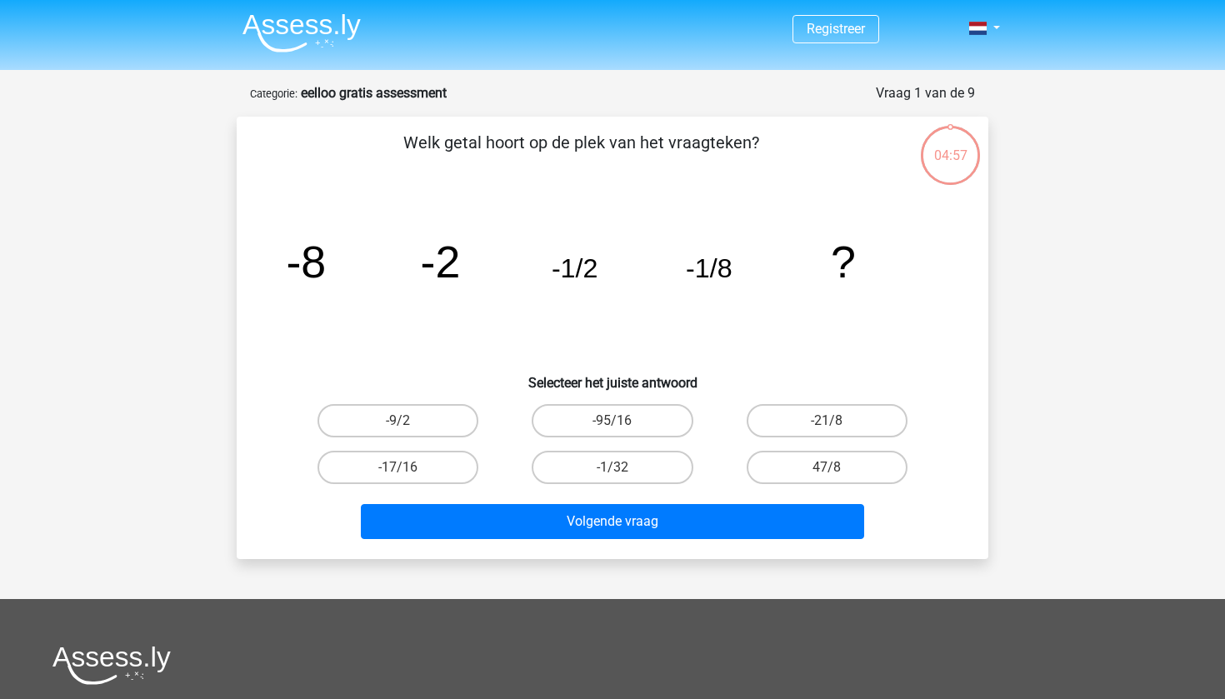
click at [287, 52] on img at bounding box center [301, 32] width 118 height 39
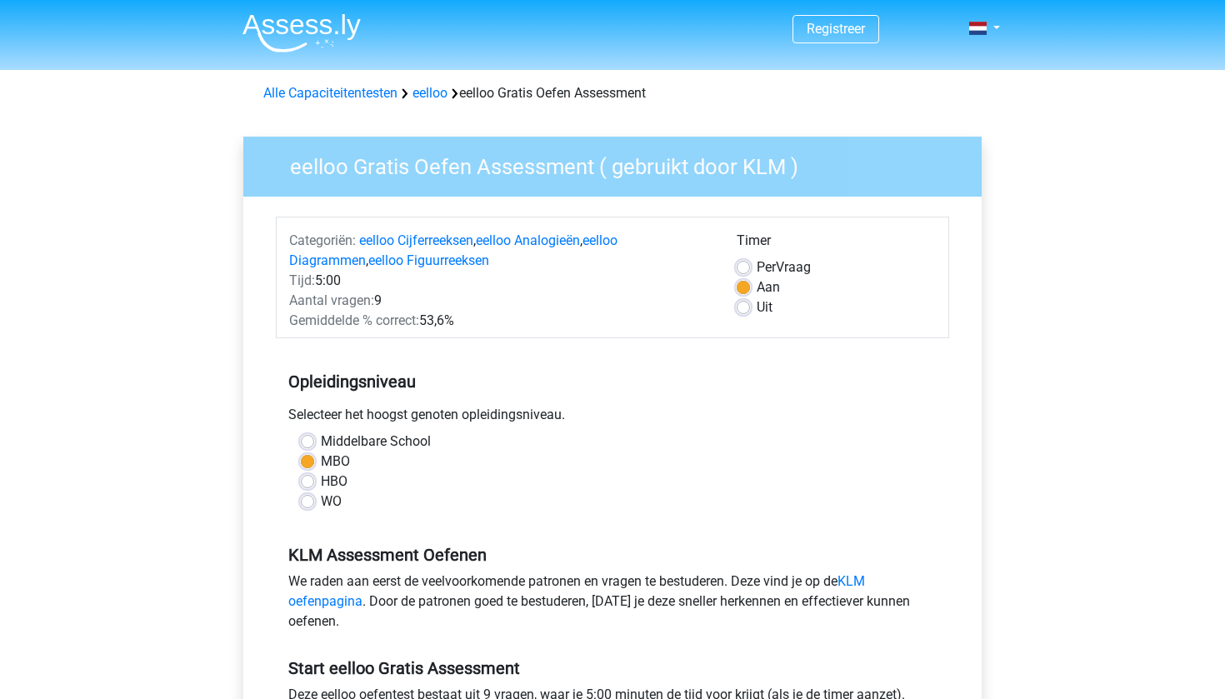
scroll to position [190, 0]
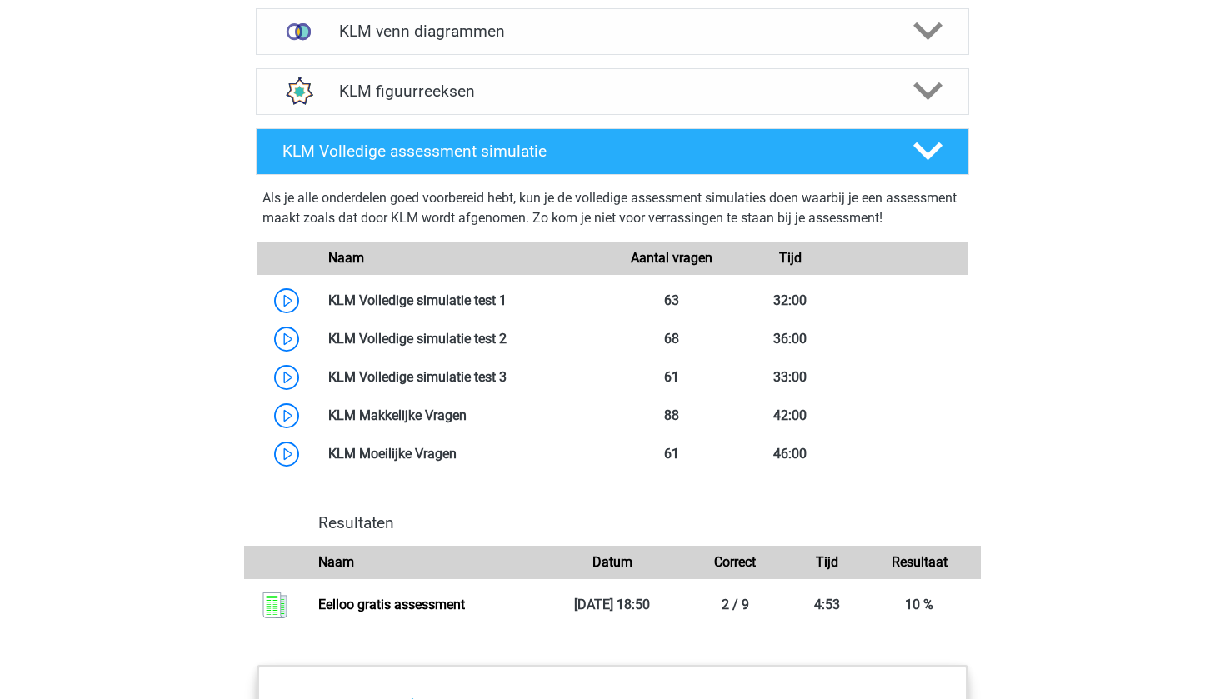
scroll to position [1332, 0]
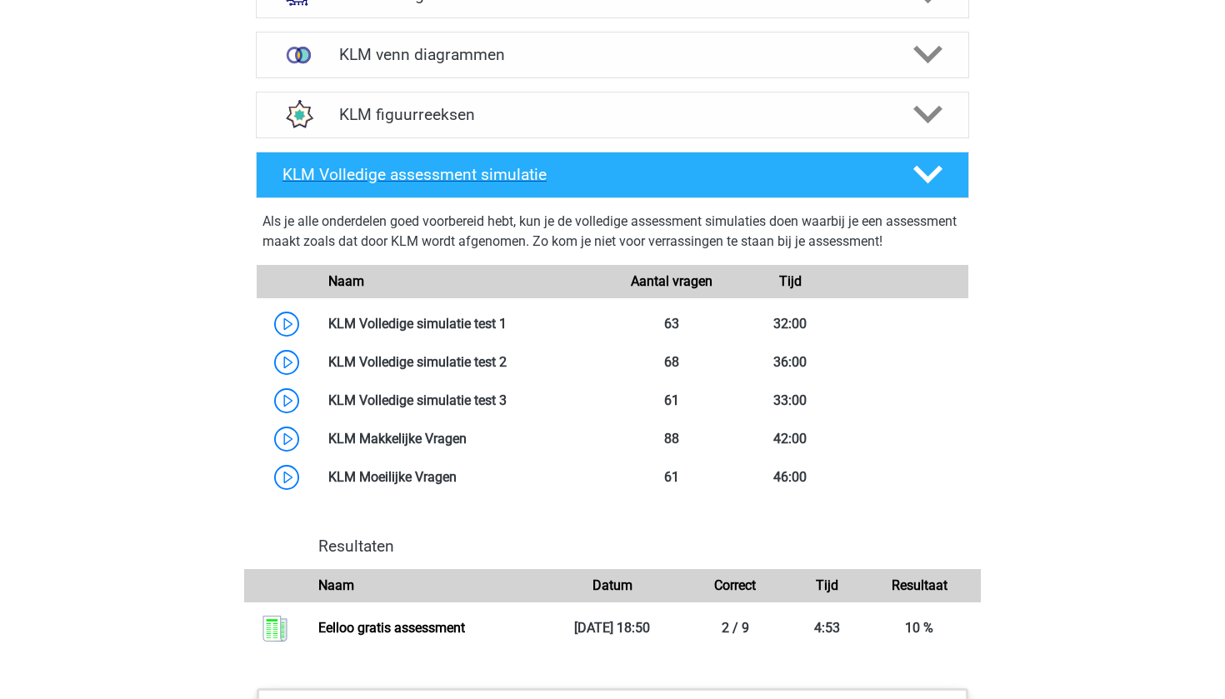
click at [936, 193] on div "KLM Volledige assessment simulatie" at bounding box center [612, 175] width 713 height 47
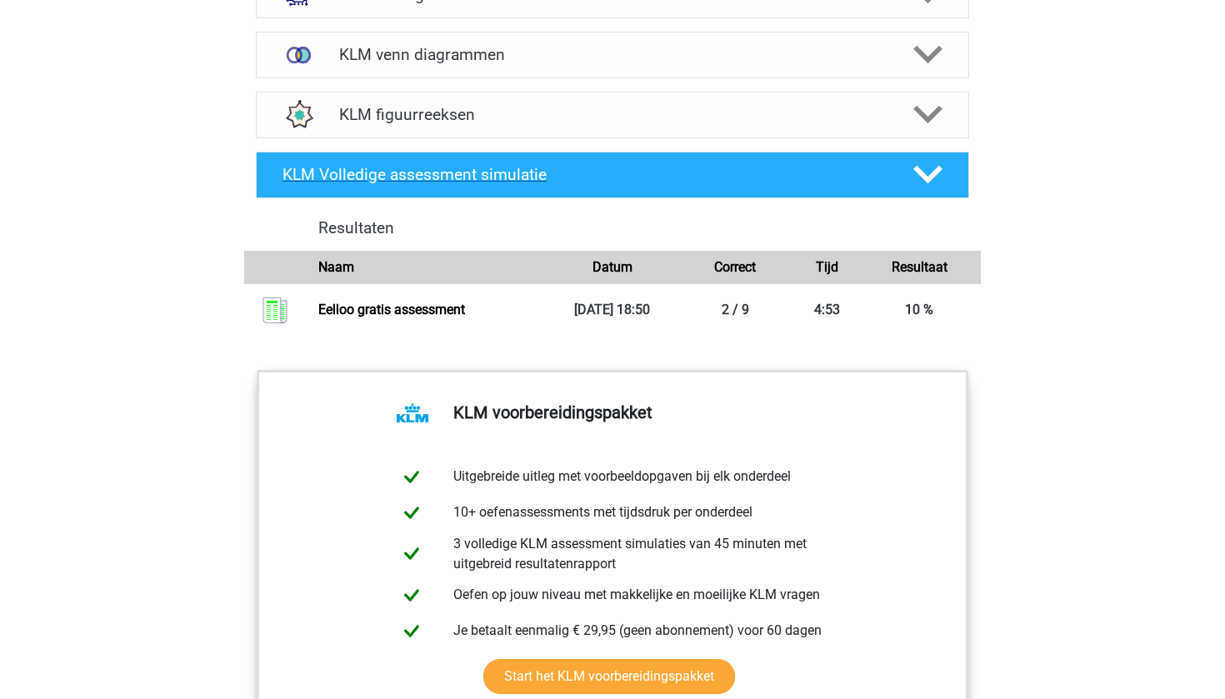
click at [935, 176] on polygon at bounding box center [927, 175] width 29 height 18
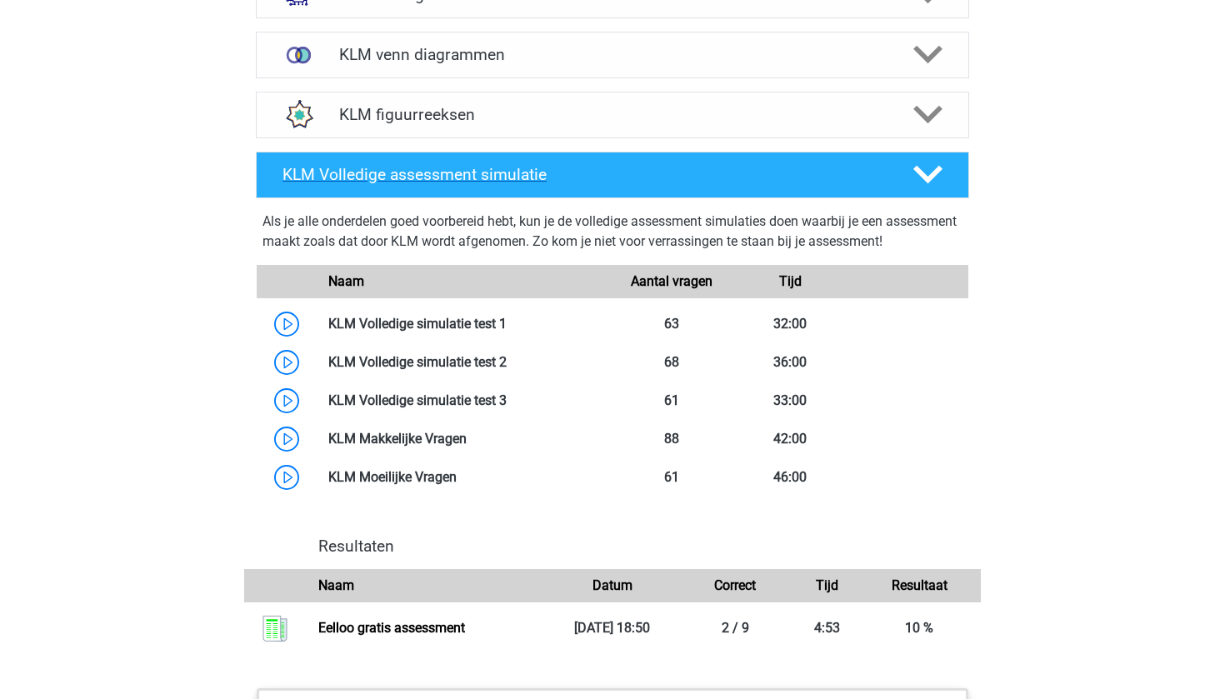
click at [935, 176] on polygon at bounding box center [927, 175] width 29 height 18
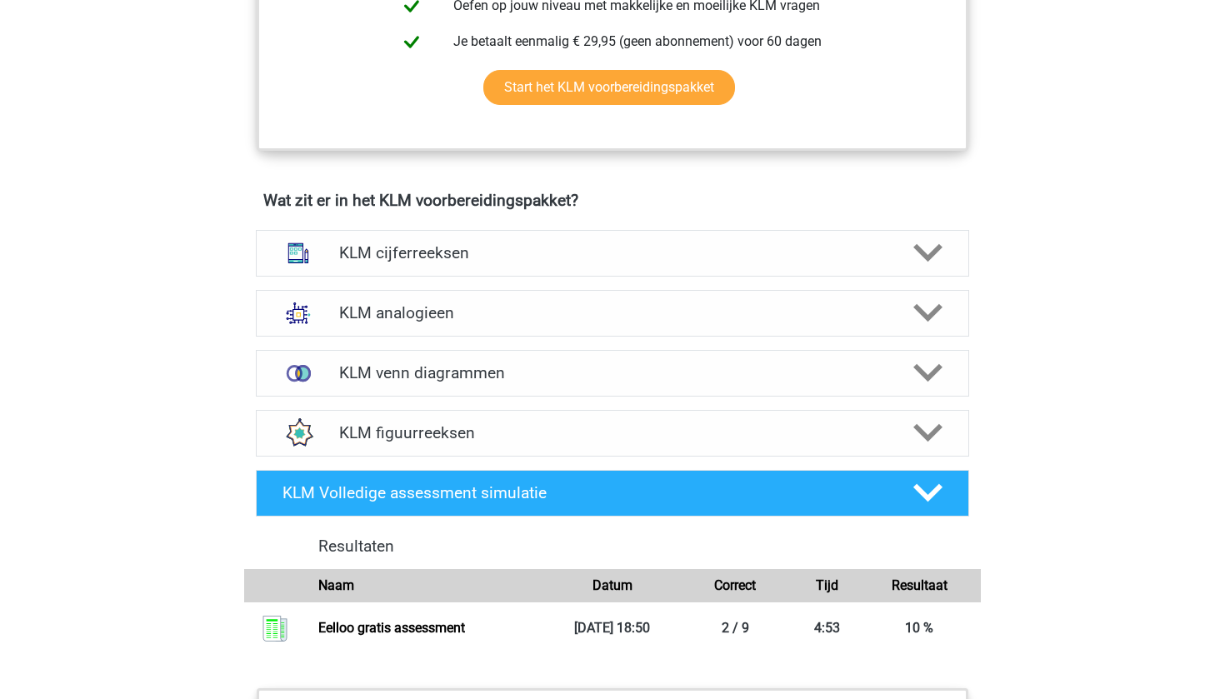
scroll to position [1011, 0]
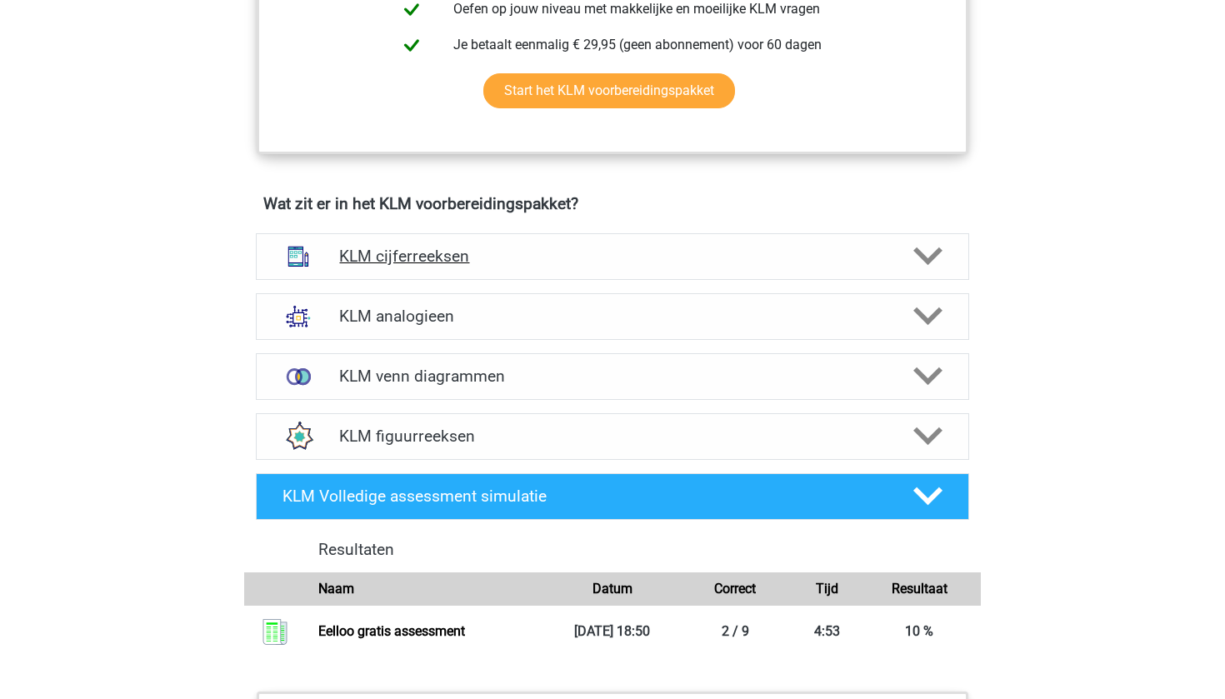
click at [939, 253] on polygon at bounding box center [927, 256] width 29 height 18
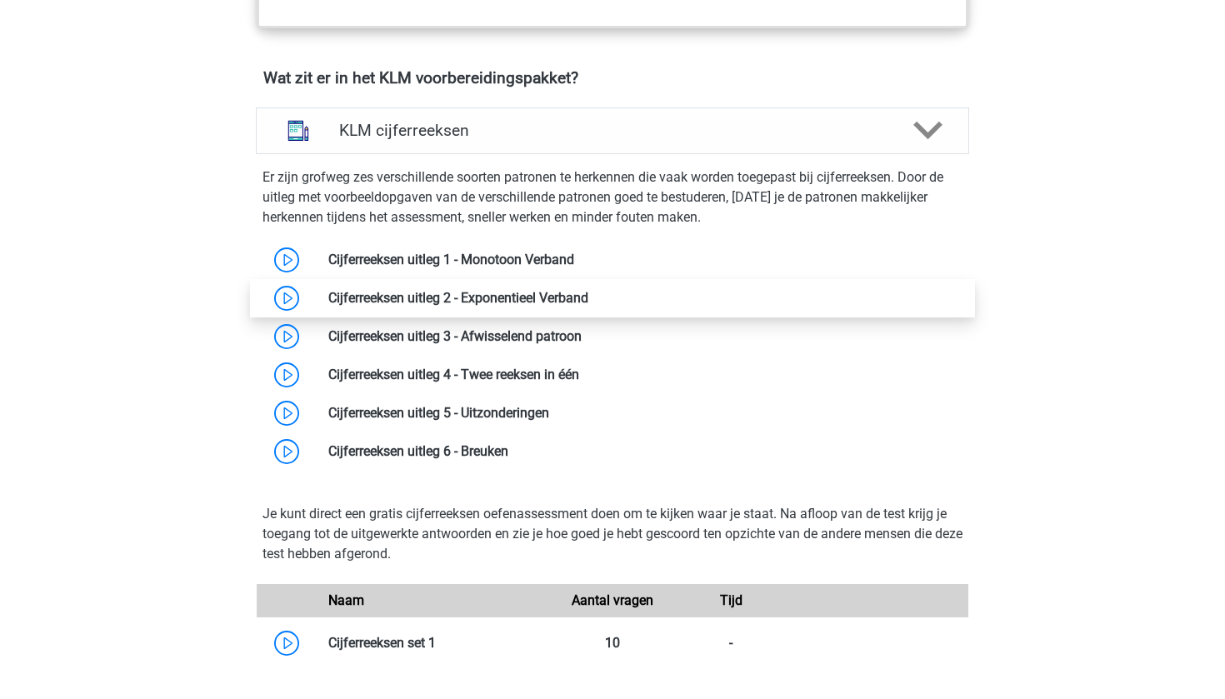
scroll to position [1140, 0]
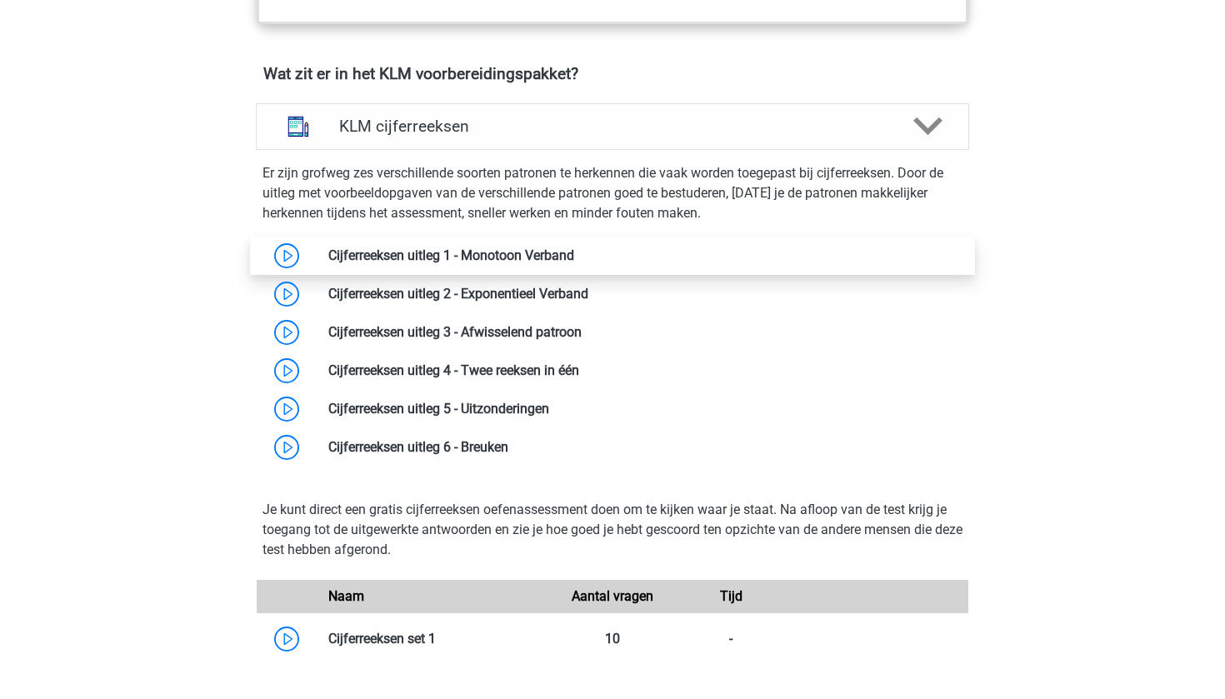
click at [574, 252] on link at bounding box center [574, 255] width 0 height 16
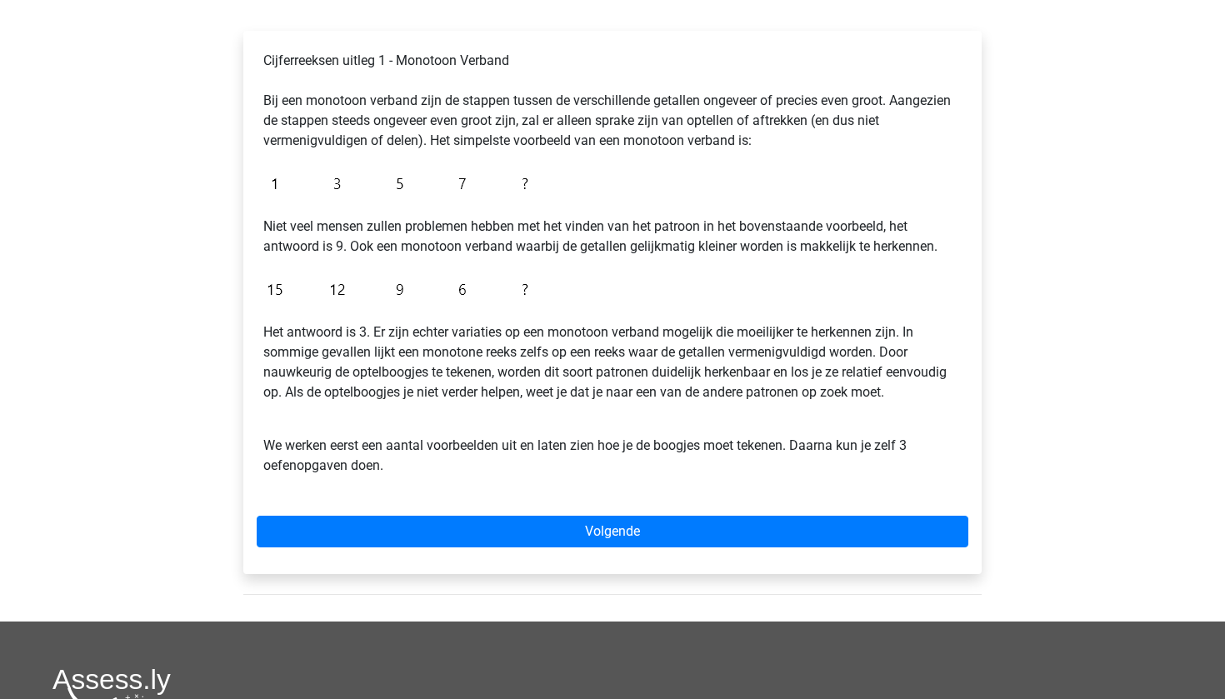
scroll to position [262, 0]
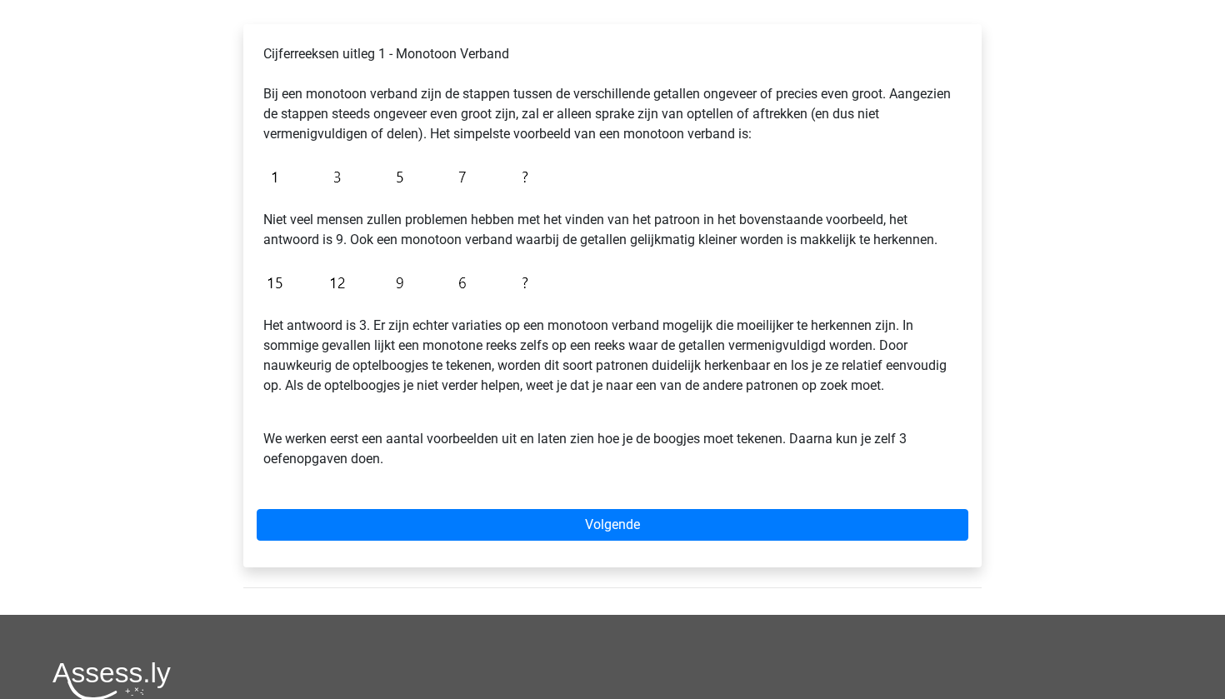
click at [433, 505] on div "Cijferreeksen uitleg 1 - Monotoon Verband Bij een monotoon verband zijn de stap…" at bounding box center [612, 295] width 738 height 543
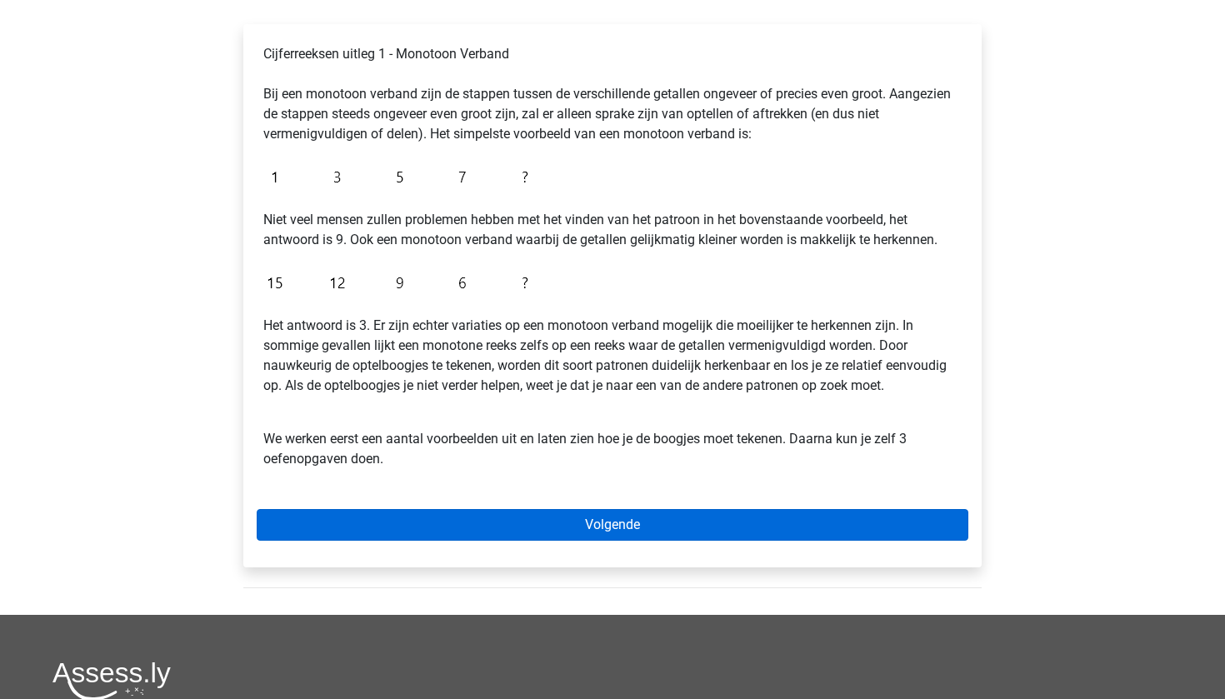
click at [428, 522] on link "Volgende" at bounding box center [612, 525] width 711 height 32
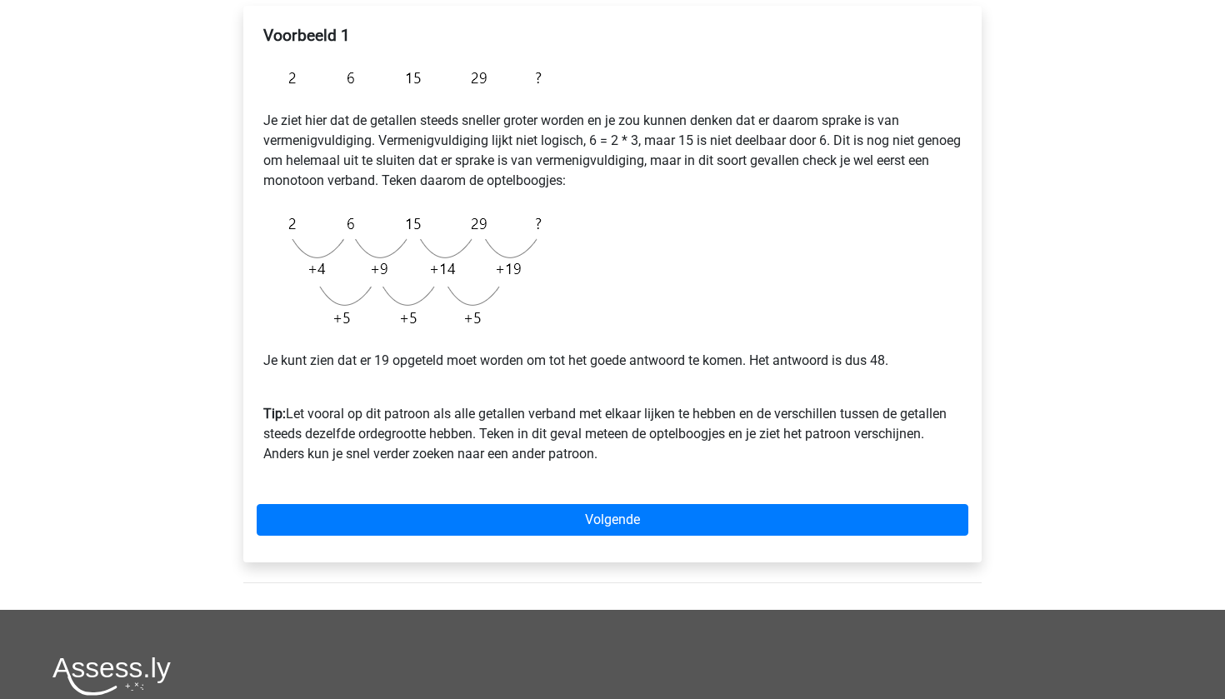
scroll to position [251, 0]
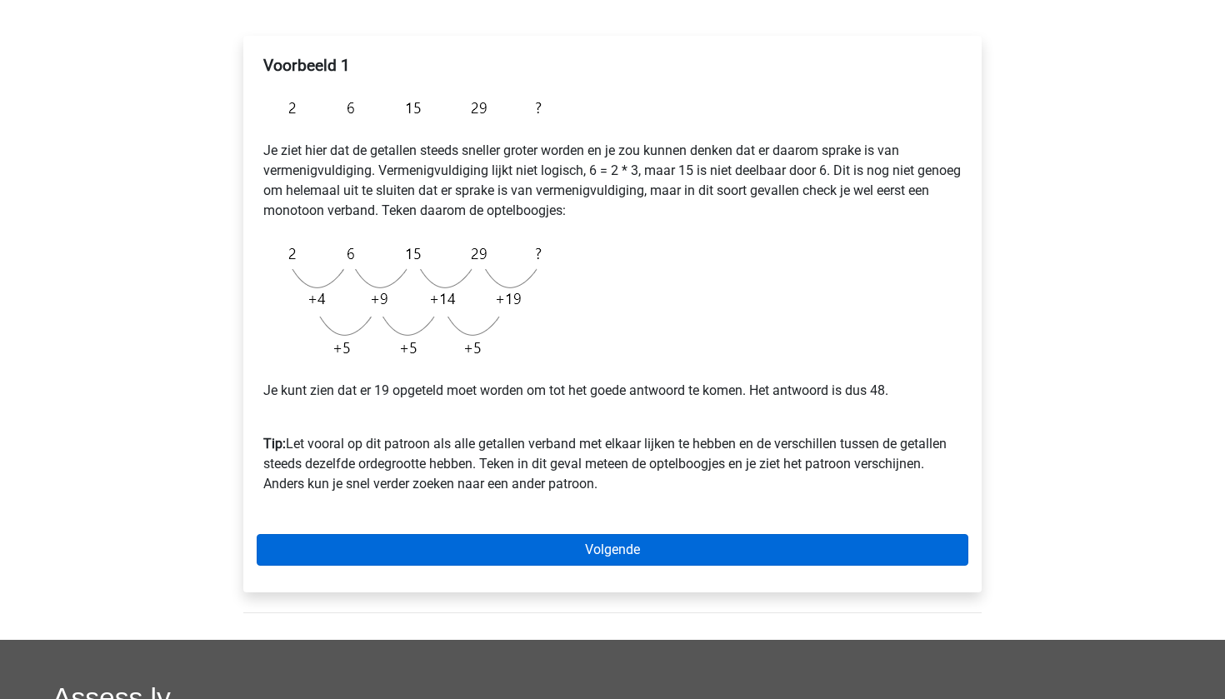
click at [490, 546] on link "Volgende" at bounding box center [612, 550] width 711 height 32
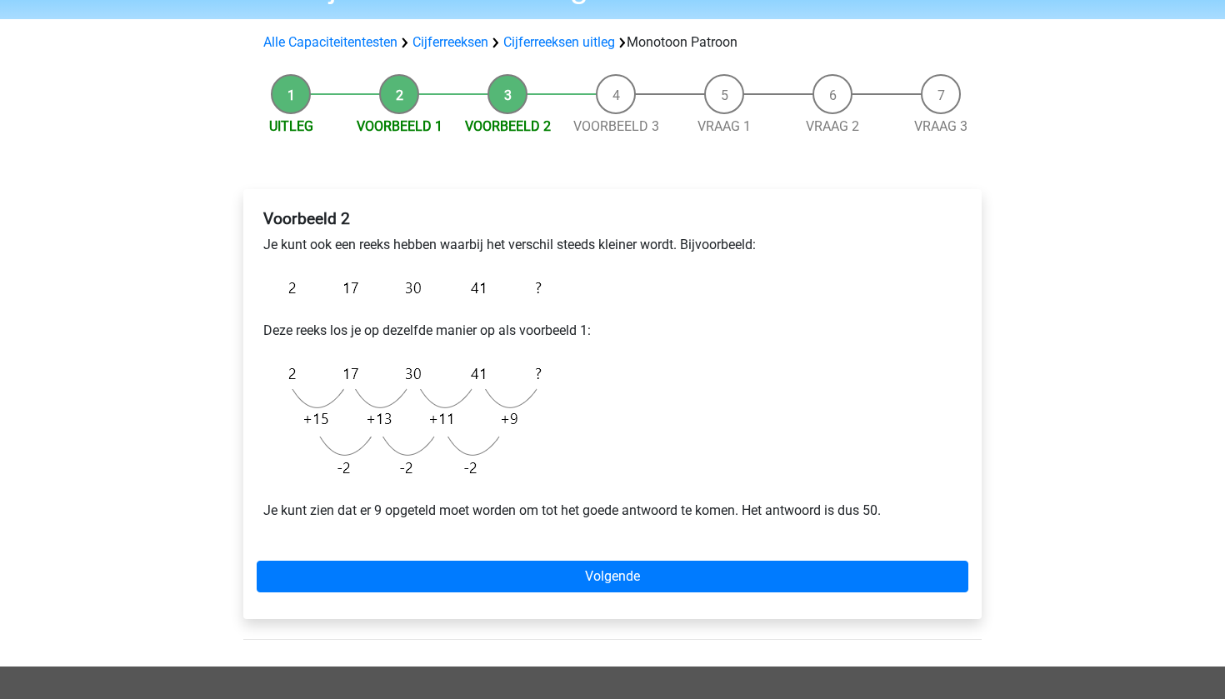
scroll to position [99, 0]
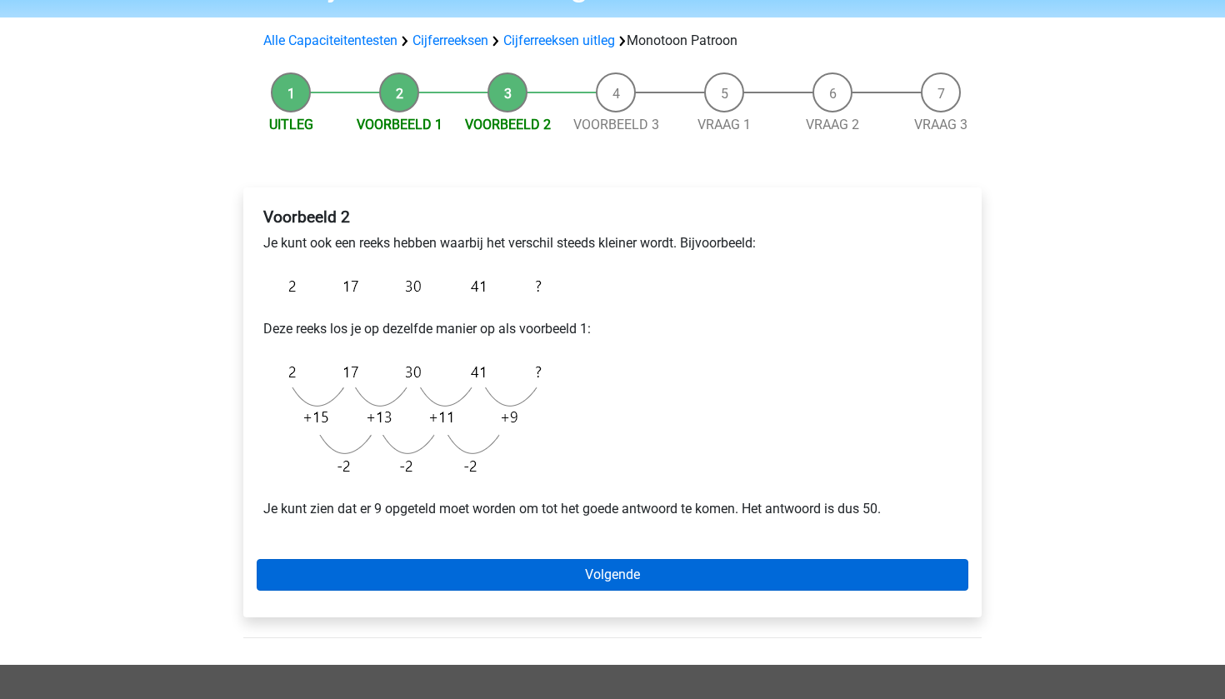
click at [555, 575] on link "Volgende" at bounding box center [612, 575] width 711 height 32
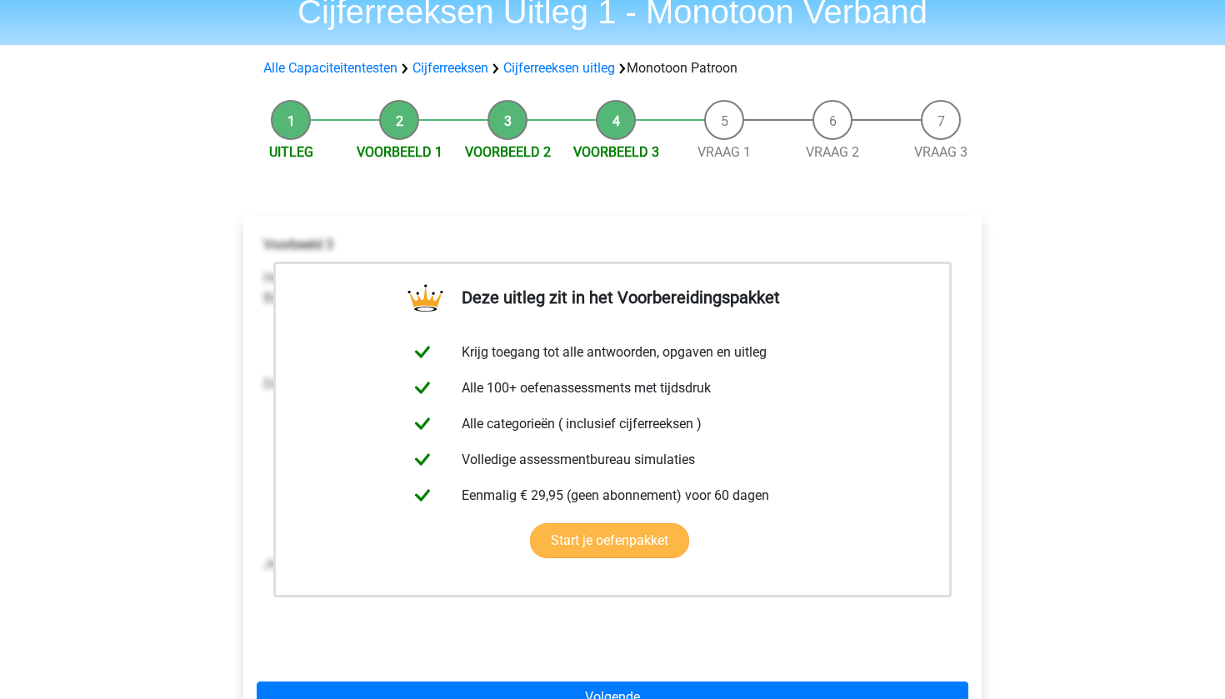
scroll to position [71, 0]
